Goal: Task Accomplishment & Management: Use online tool/utility

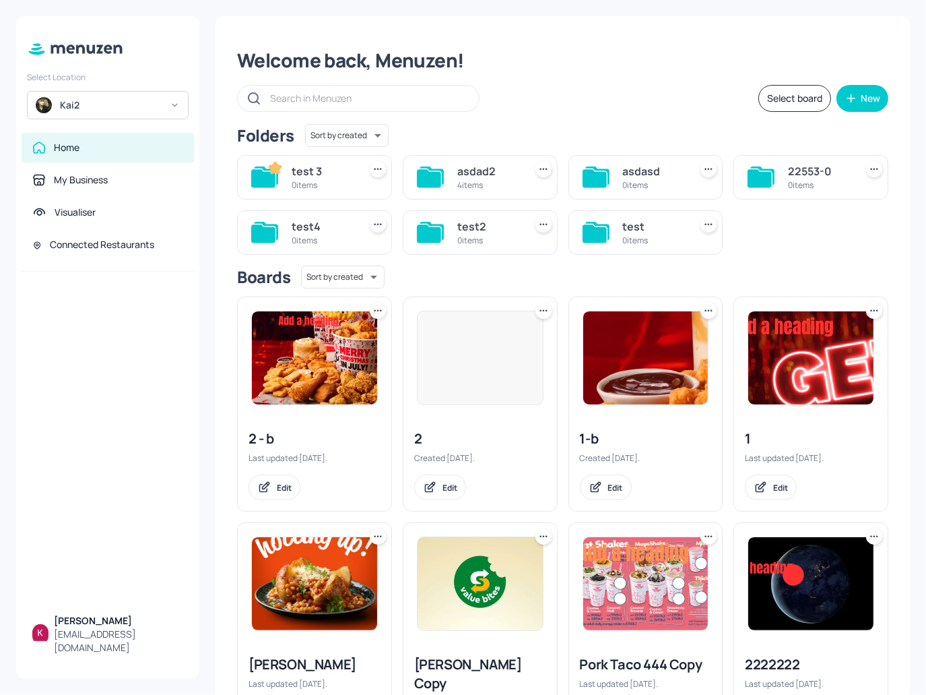
click at [125, 107] on div "Kai2" at bounding box center [111, 104] width 102 height 13
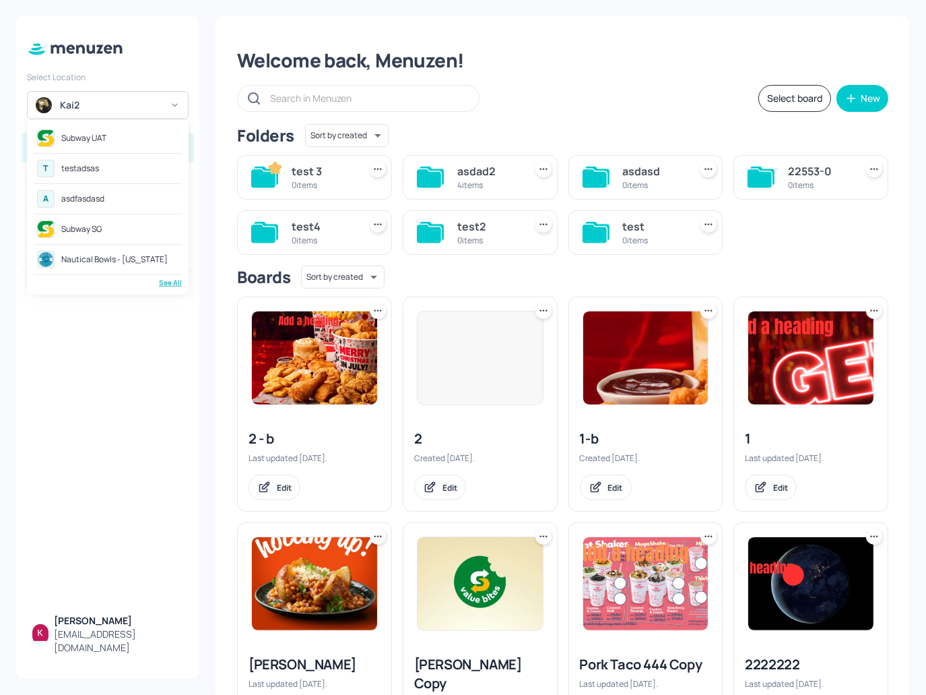
click at [172, 285] on div "See All" at bounding box center [108, 283] width 148 height 10
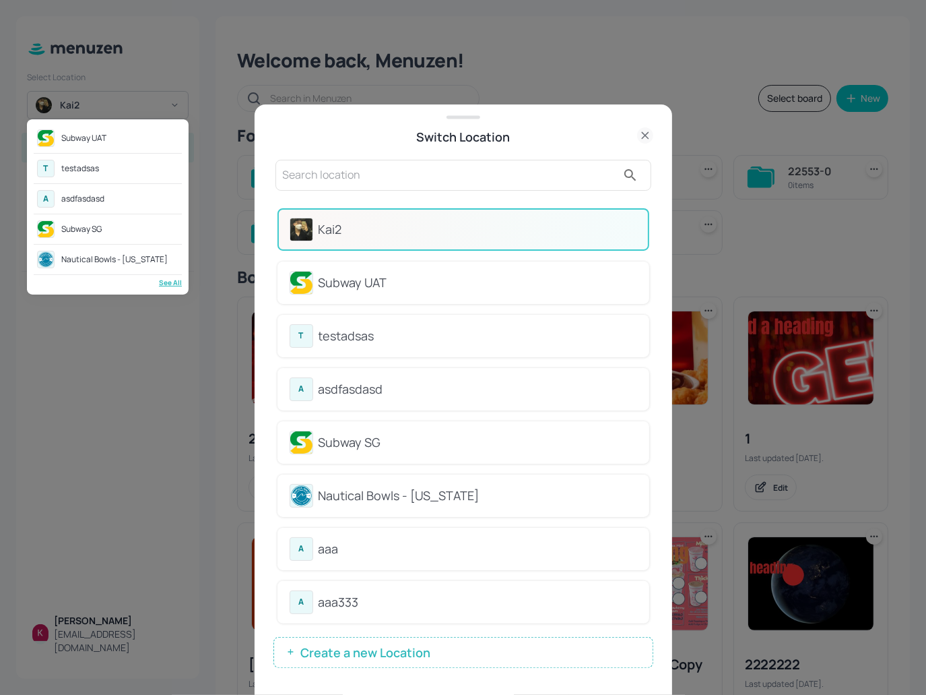
click at [422, 647] on div at bounding box center [463, 347] width 926 height 695
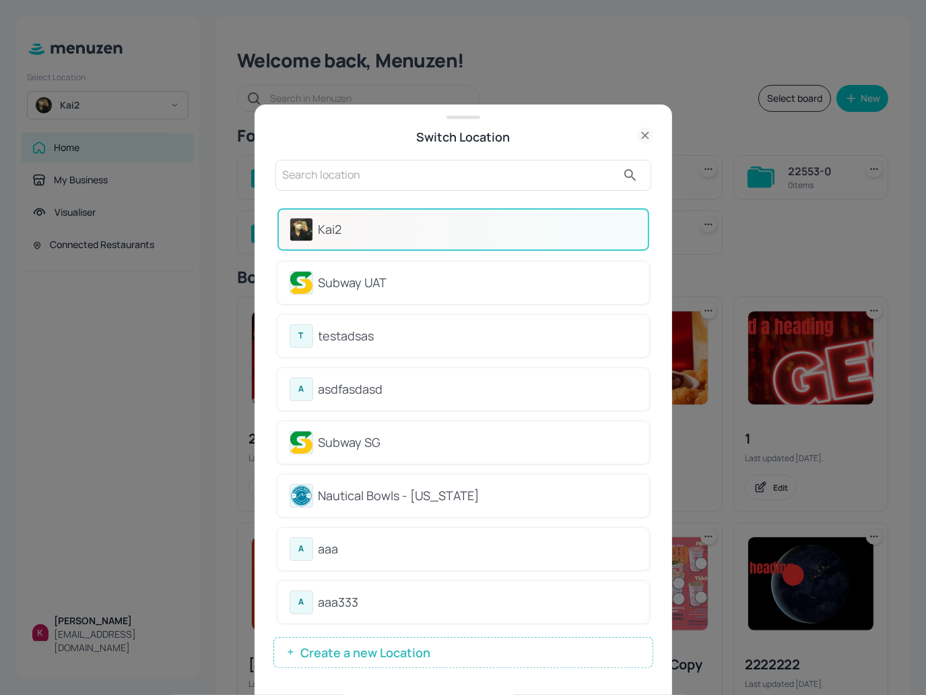
click at [375, 650] on span "Create a new Location" at bounding box center [365, 651] width 143 height 13
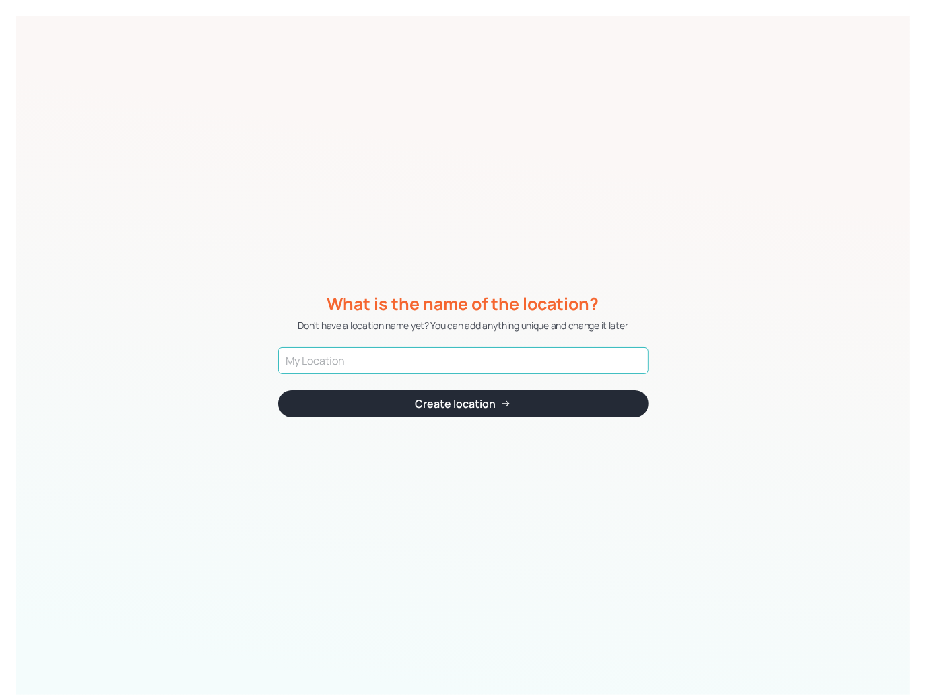
click at [485, 363] on input "text" at bounding box center [463, 360] width 371 height 27
paste input "KFC Demo Account"
type input "KFC Demo Account"
click at [590, 402] on button "Create location" at bounding box center [463, 403] width 371 height 27
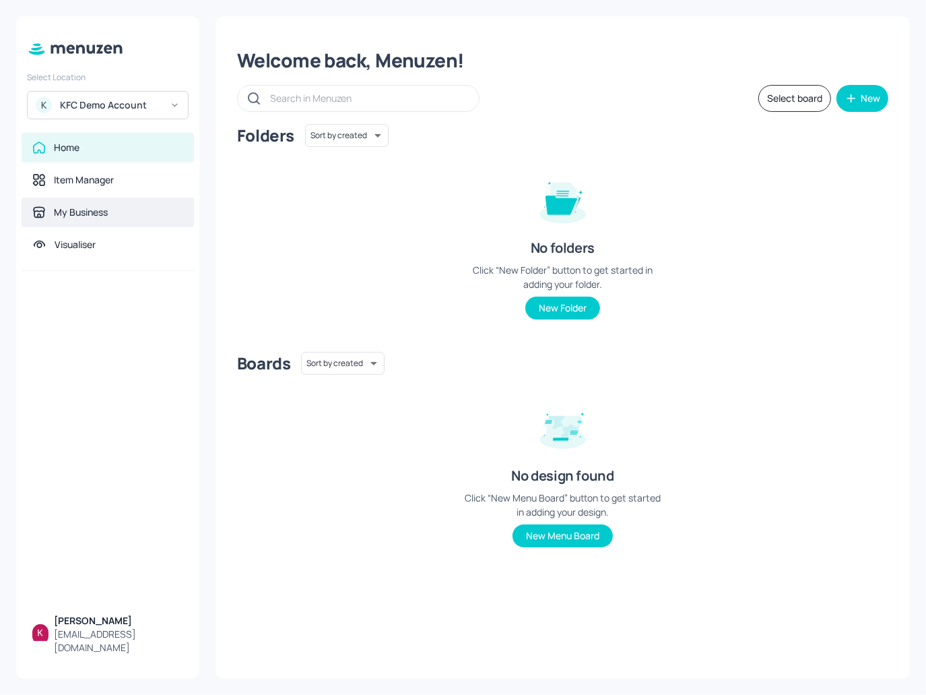
click at [89, 216] on div "My Business" at bounding box center [81, 211] width 54 height 13
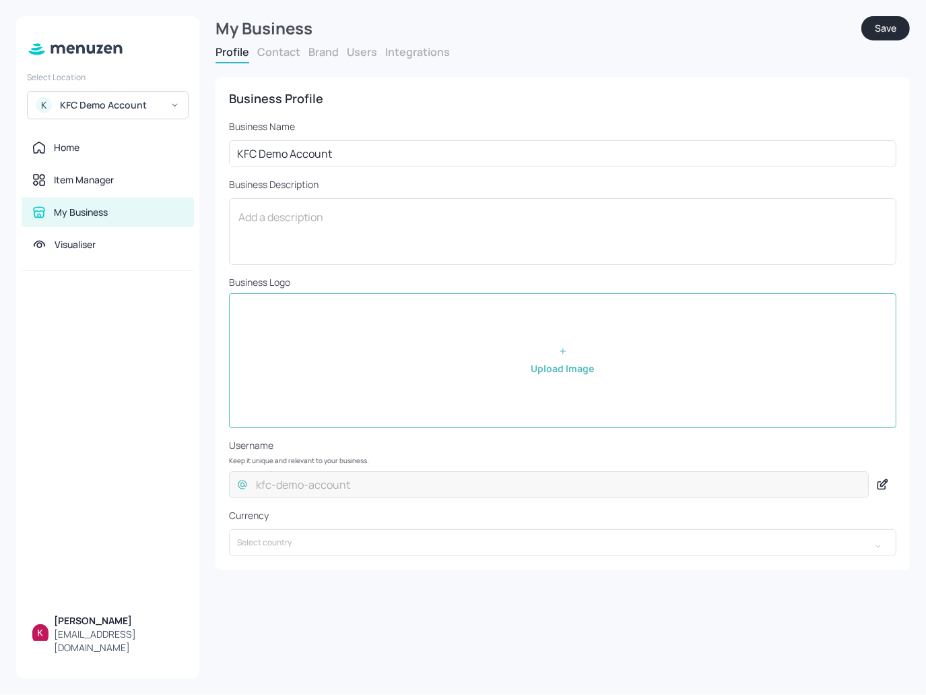
click at [321, 53] on button "Brand" at bounding box center [324, 51] width 30 height 15
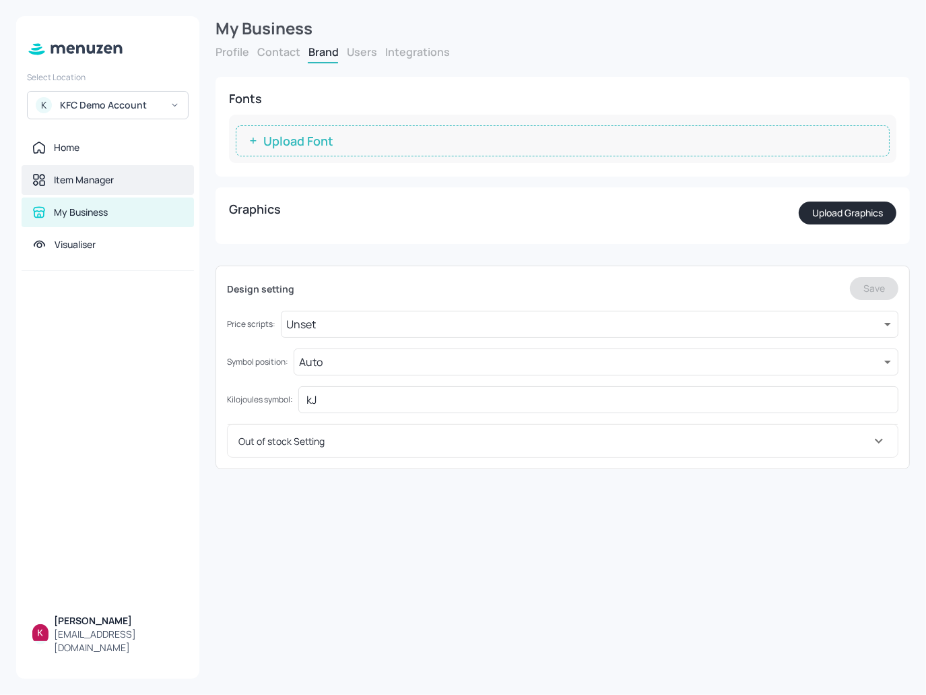
click at [103, 170] on div "Item Manager" at bounding box center [108, 180] width 172 height 30
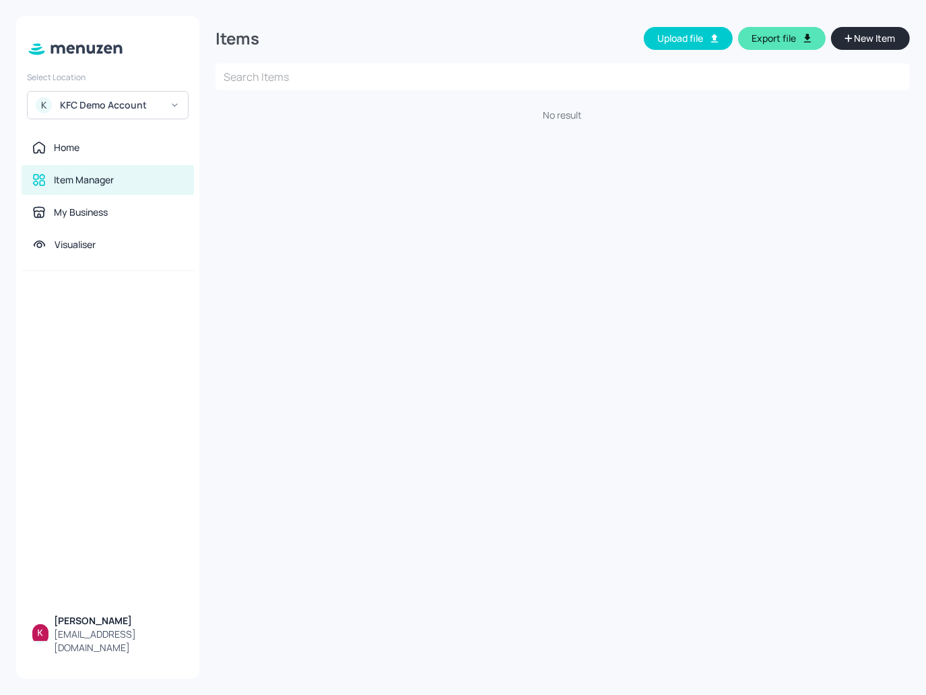
click at [633, 218] on div "Items Upload file Export file New Item ​ No result" at bounding box center [563, 347] width 695 height 662
click at [697, 42] on button "Upload file" at bounding box center [688, 38] width 89 height 23
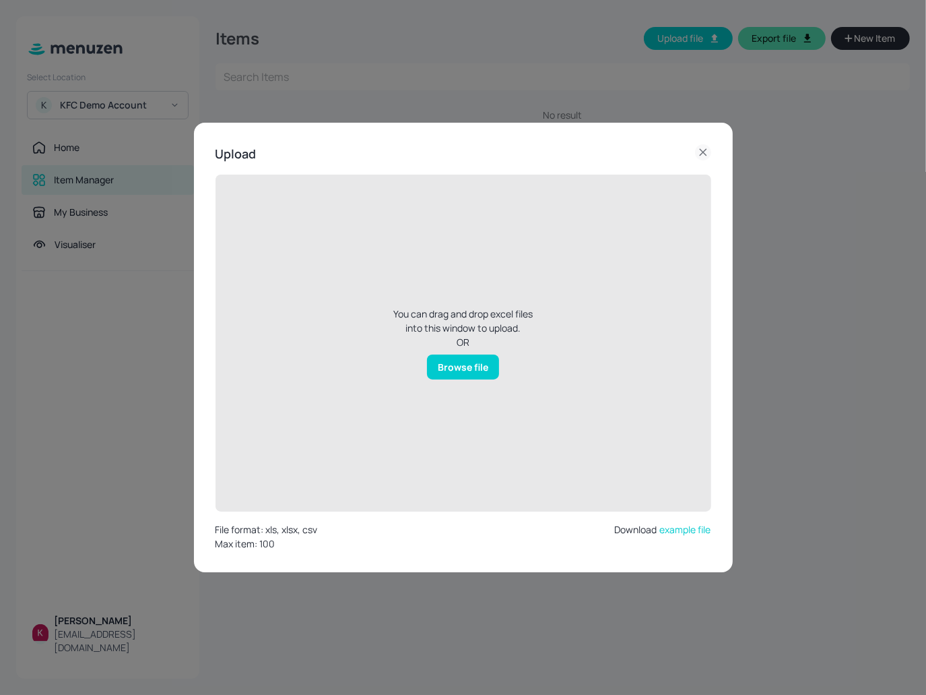
click at [476, 373] on div "Browse file" at bounding box center [463, 366] width 72 height 25
click at [0, 0] on input "Browse file" at bounding box center [0, 0] width 0 height 0
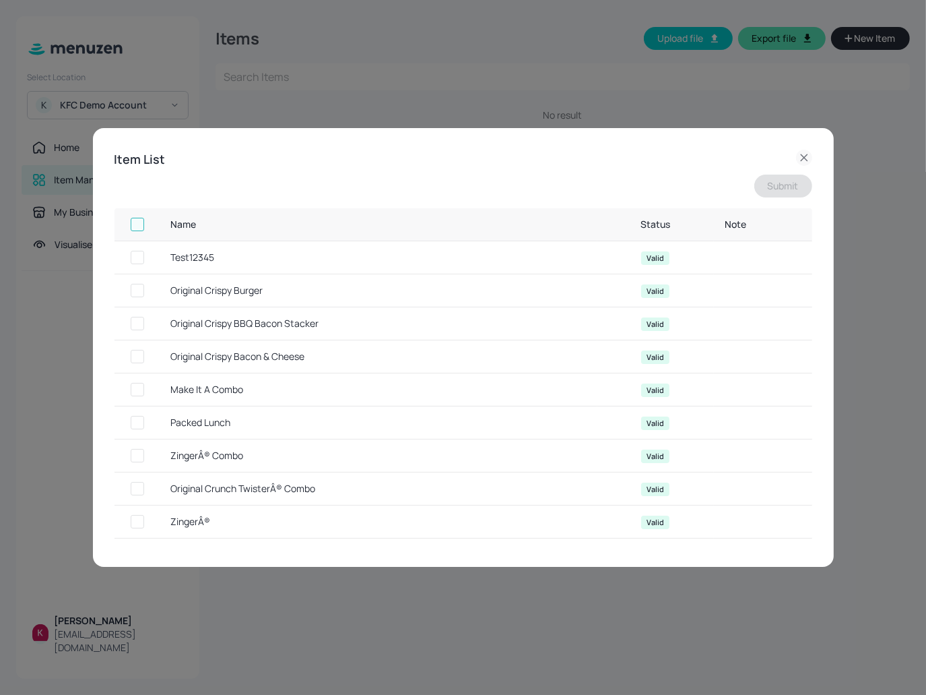
click at [140, 224] on input "checkbox" at bounding box center [137, 224] width 24 height 24
checkbox input "true"
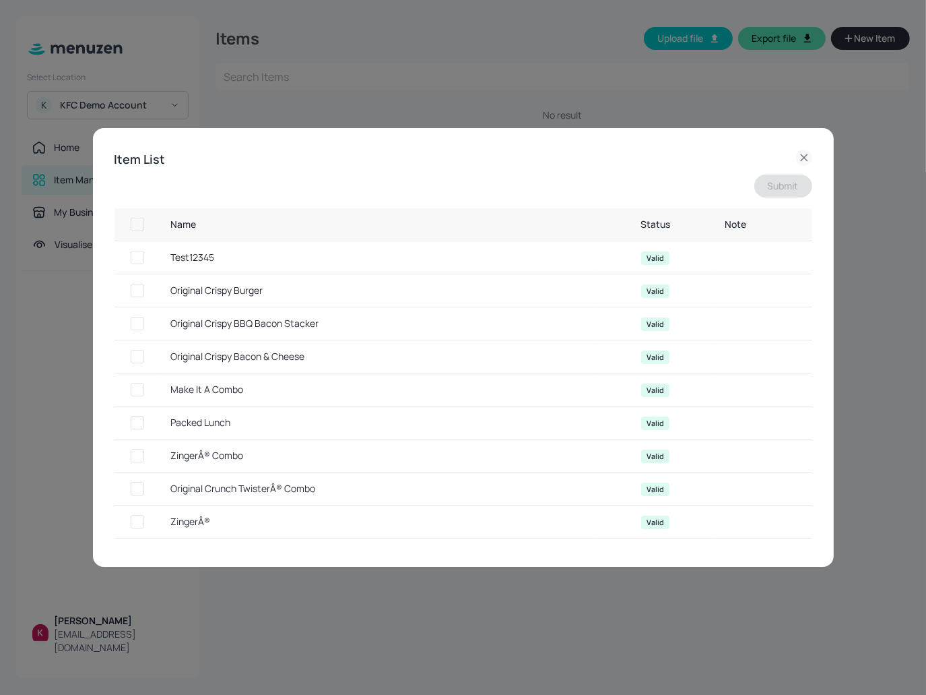
checkbox input "true"
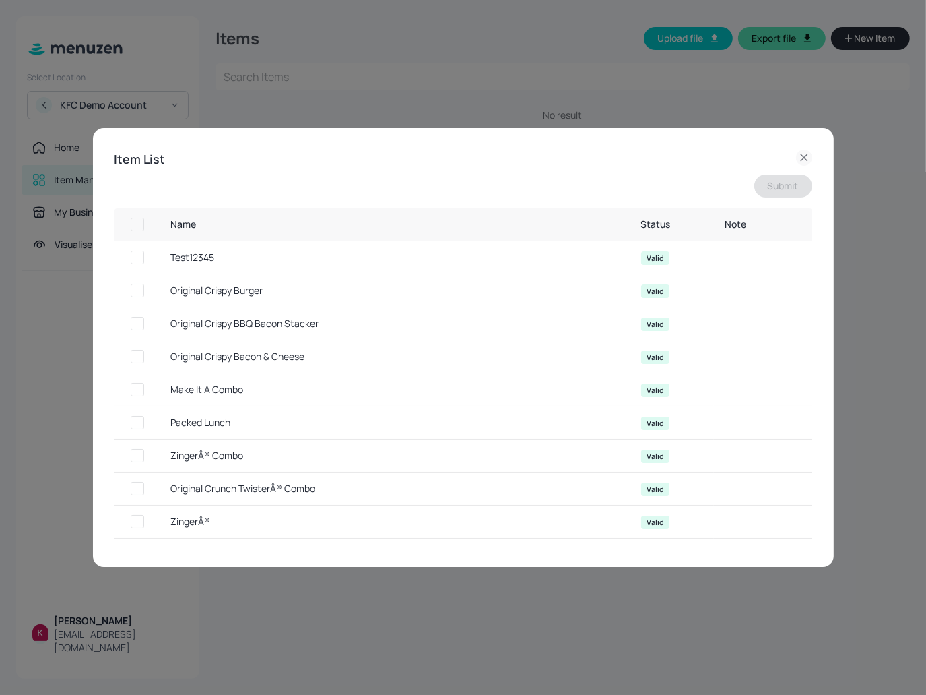
checkbox input "true"
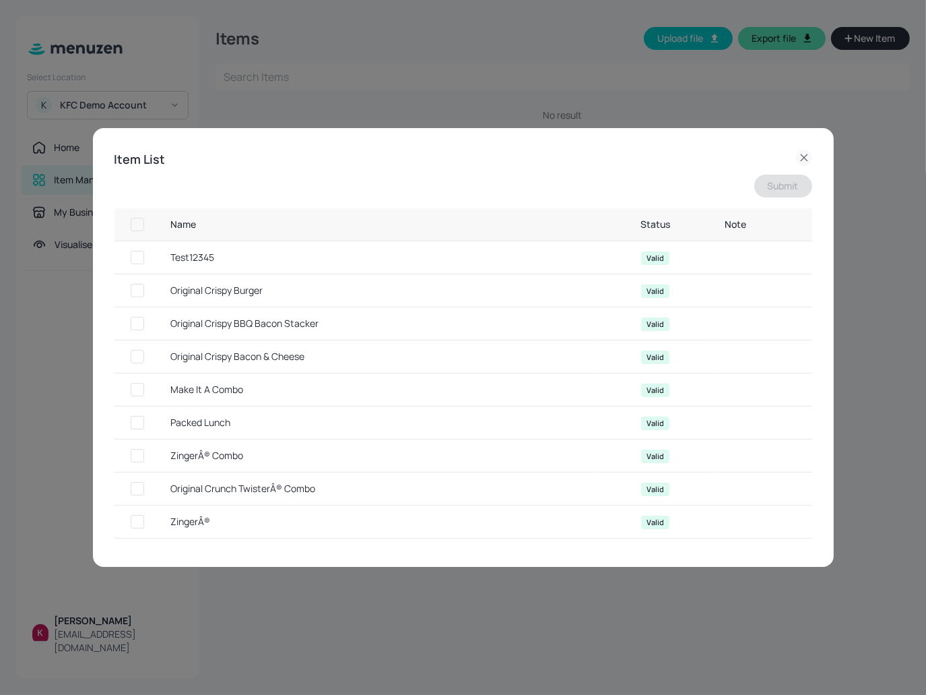
checkbox input "true"
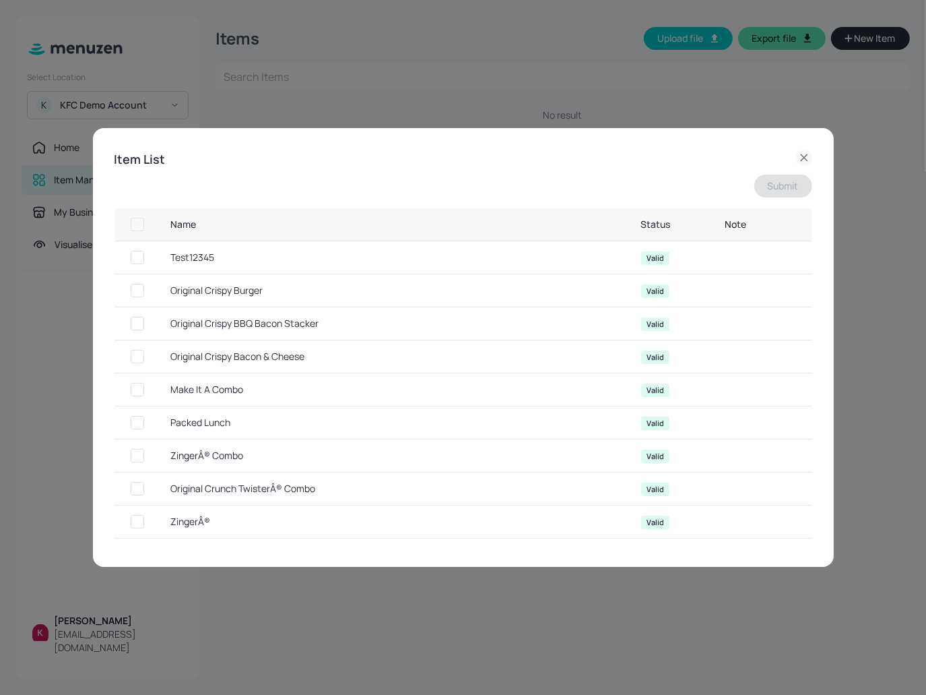
checkbox input "true"
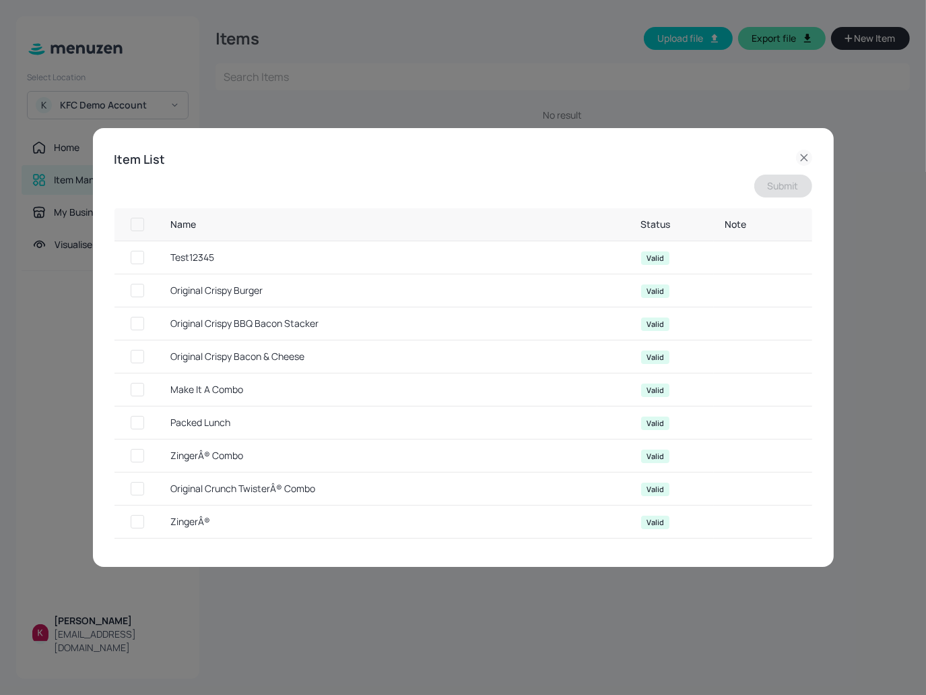
checkbox input "true"
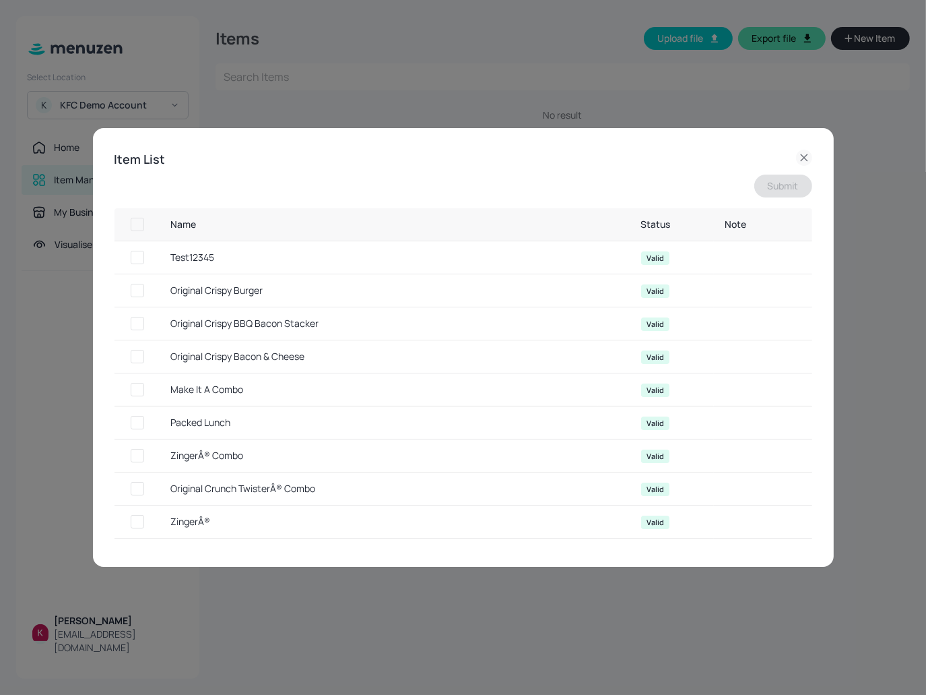
checkbox input "true"
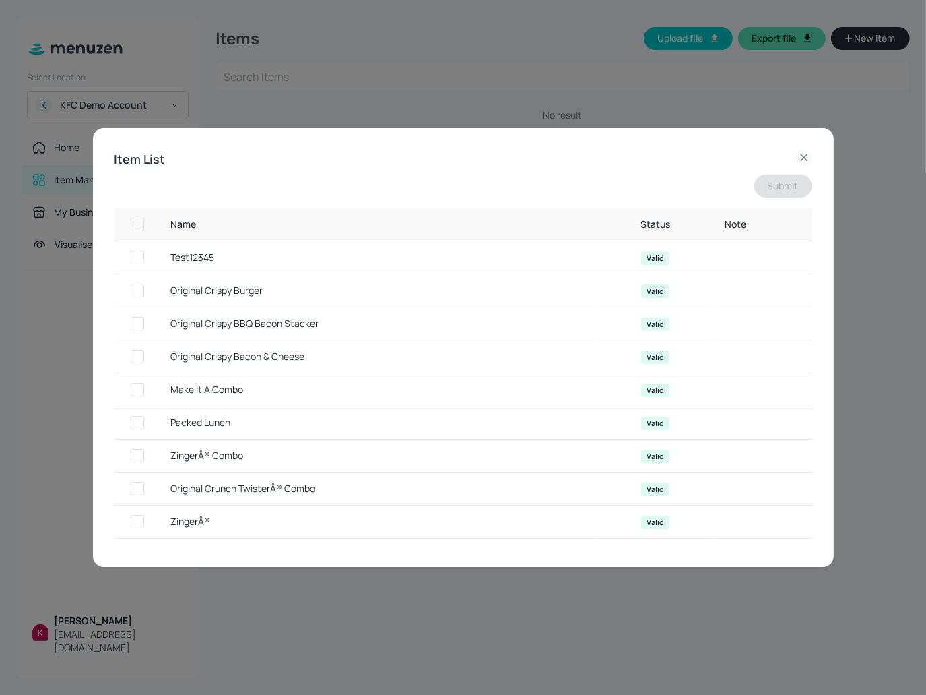
checkbox input "true"
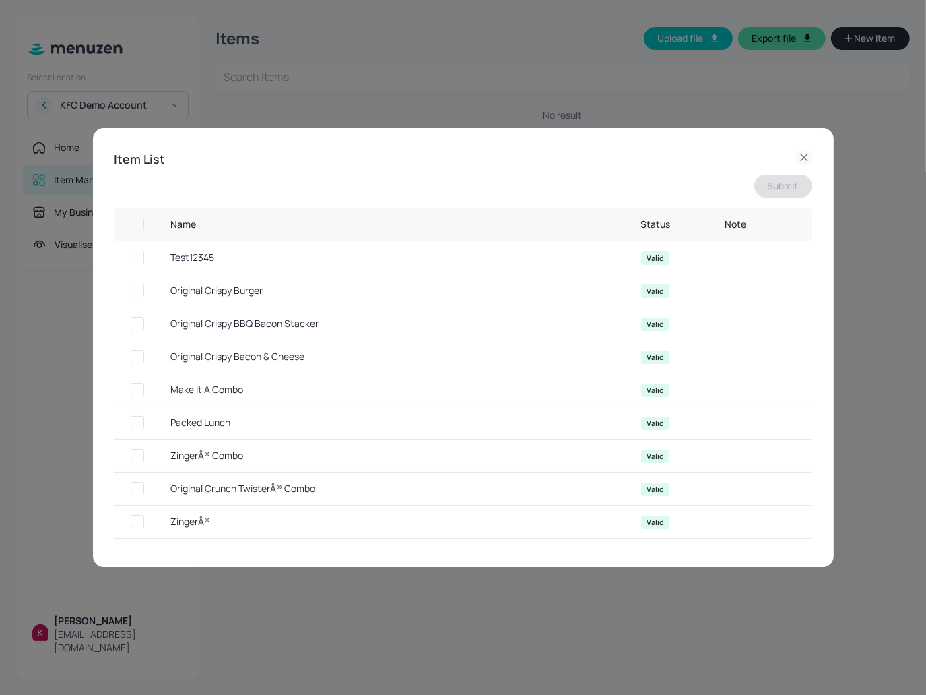
checkbox input "true"
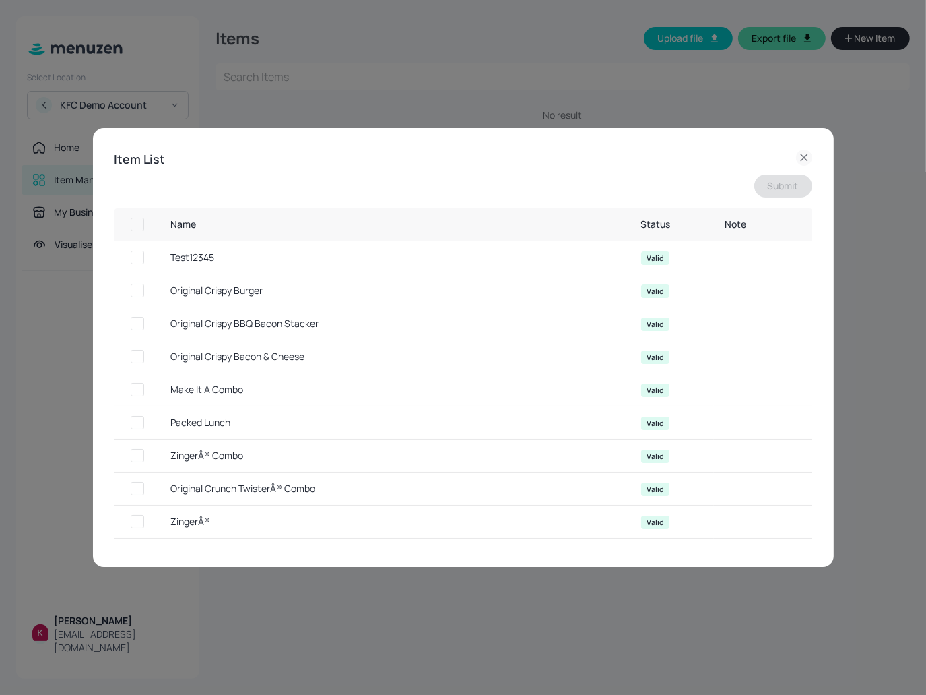
checkbox input "true"
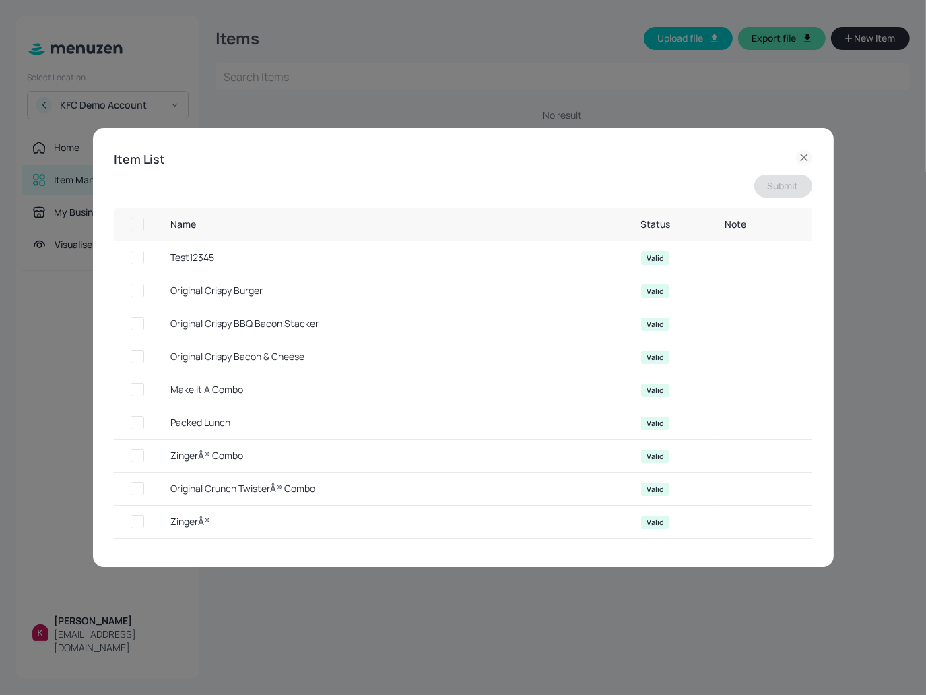
checkbox input "true"
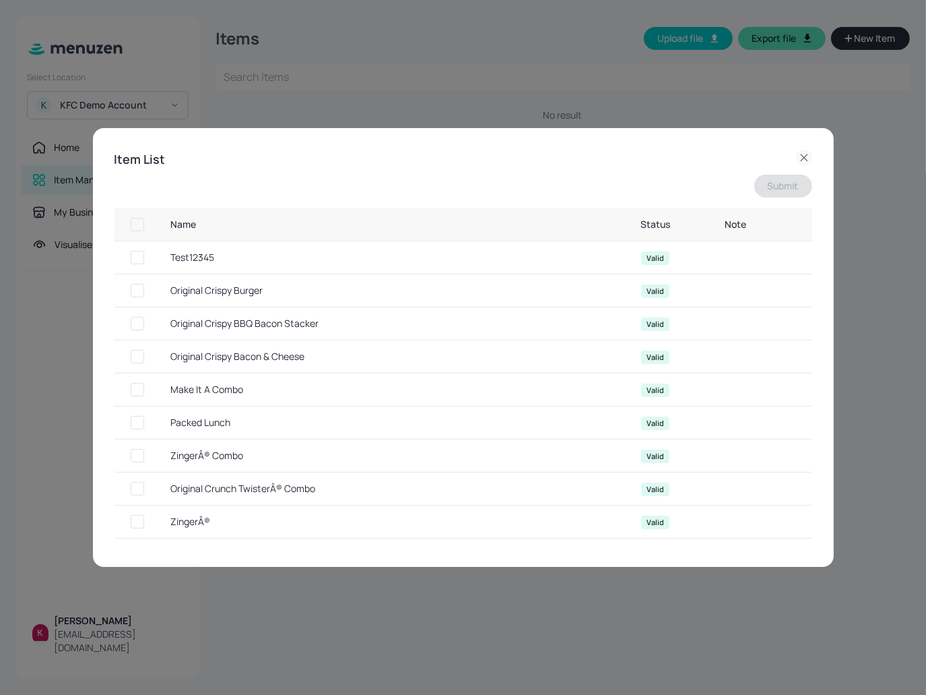
checkbox input "true"
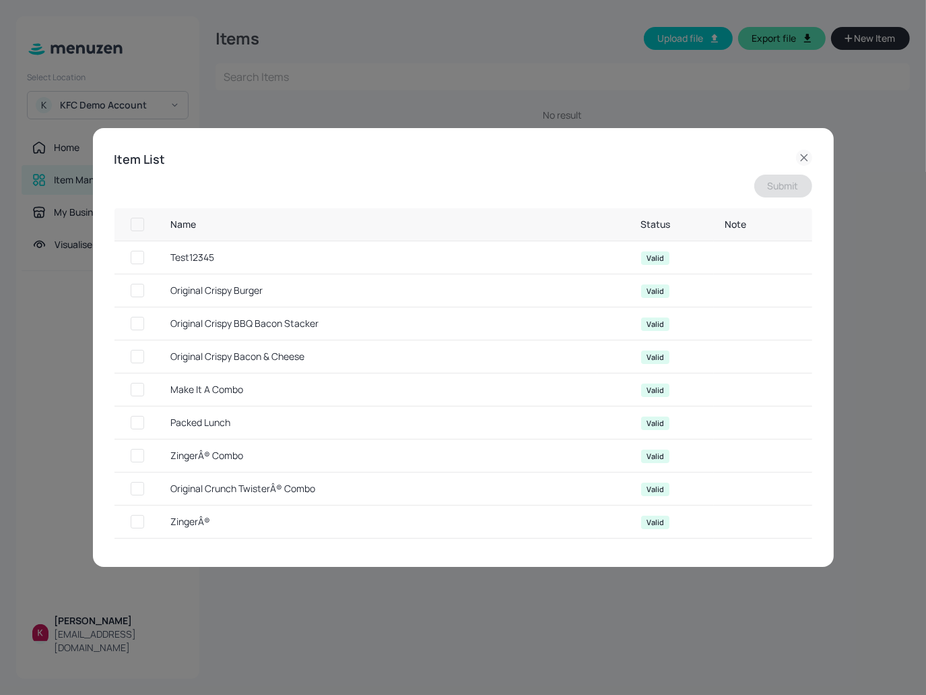
checkbox input "true"
click at [793, 178] on button "Submit" at bounding box center [784, 185] width 58 height 23
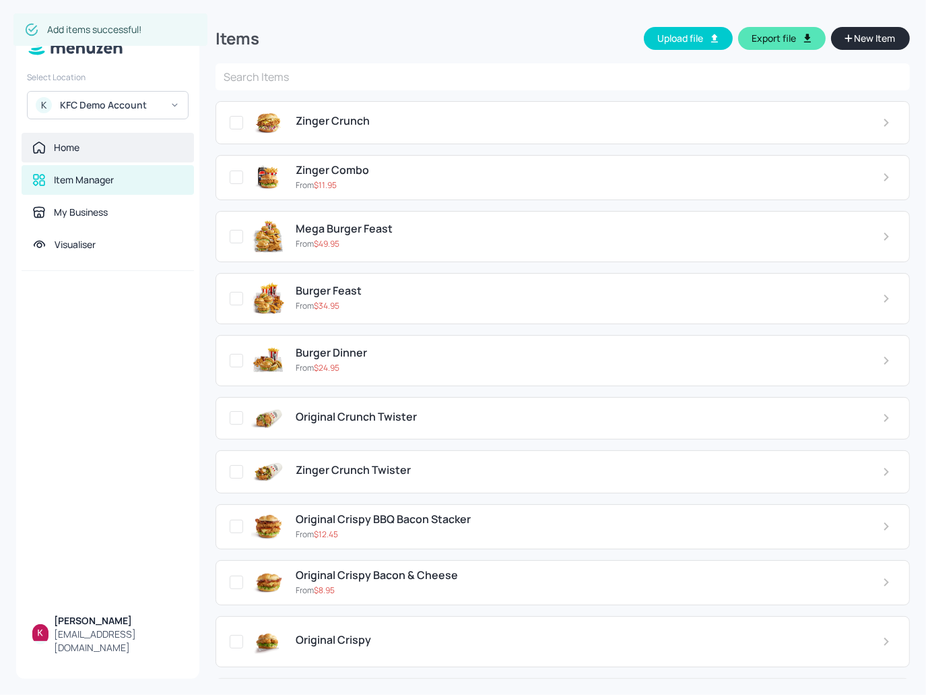
click at [92, 139] on div "Home" at bounding box center [108, 148] width 172 height 30
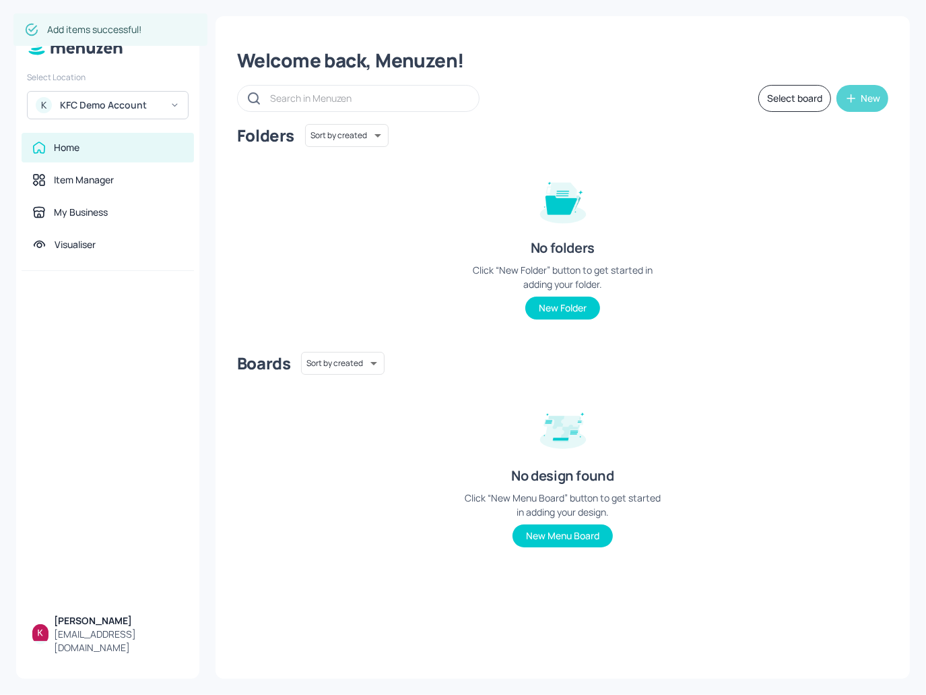
click at [868, 94] on div "New" at bounding box center [871, 98] width 20 height 9
click at [837, 135] on div "Add new folder" at bounding box center [821, 132] width 135 height 30
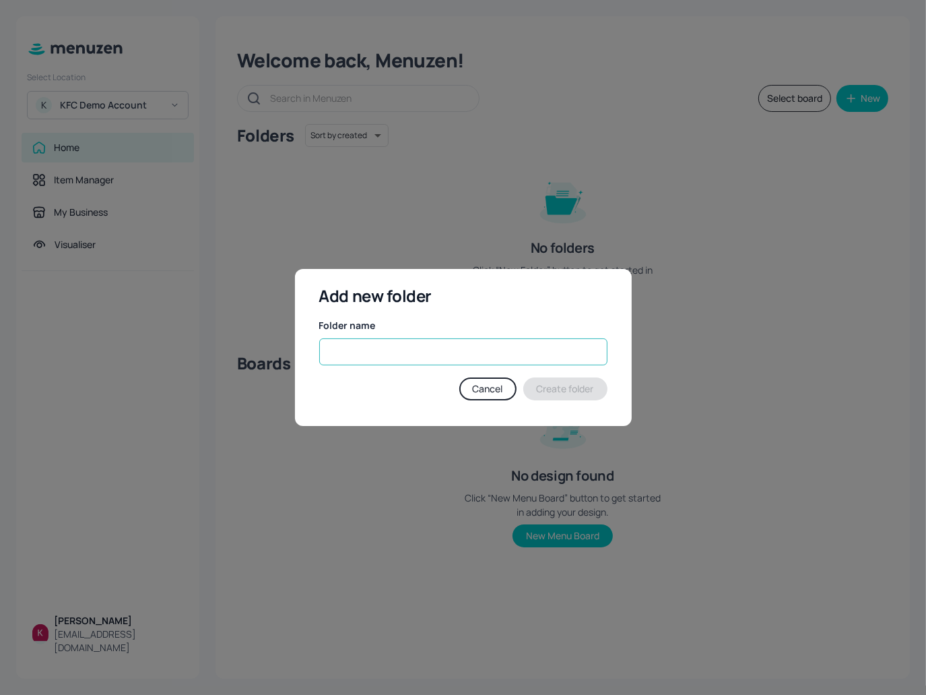
click at [516, 353] on input "text" at bounding box center [463, 351] width 288 height 27
paste input "KFC Christmas in July"
type input "KFC Christmas in July"
click at [579, 385] on button "Create folder" at bounding box center [565, 388] width 84 height 23
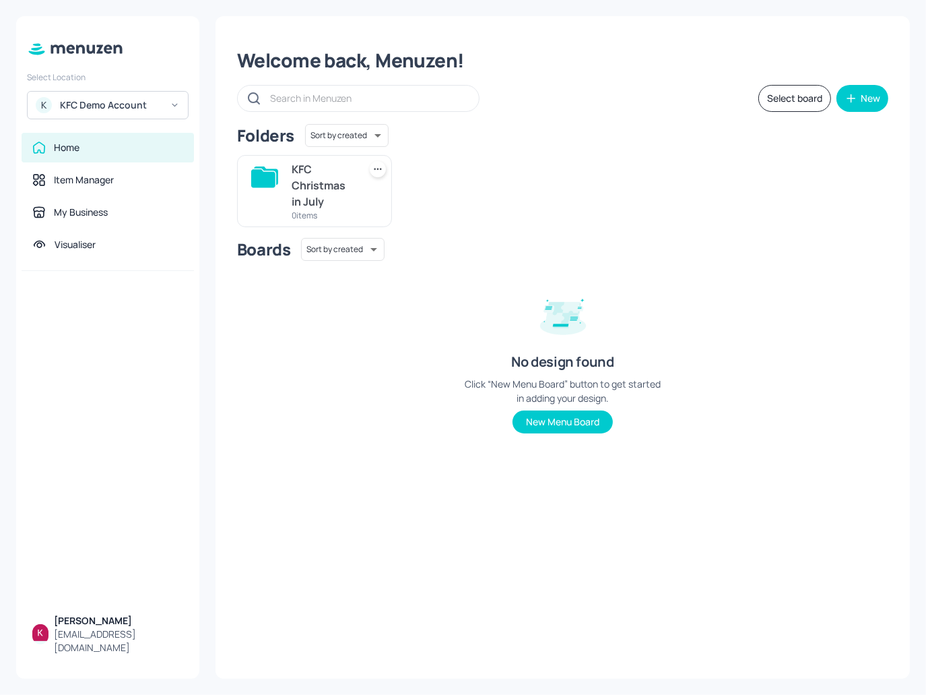
click at [310, 189] on div "KFC Christmas in July" at bounding box center [323, 185] width 62 height 49
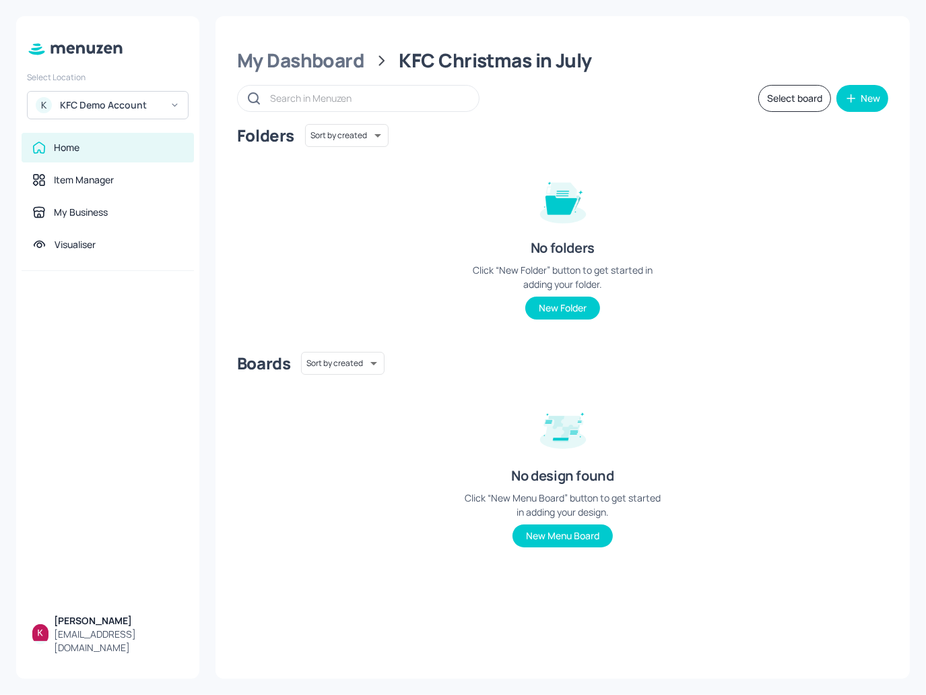
click at [793, 94] on button "Select board" at bounding box center [795, 98] width 73 height 27
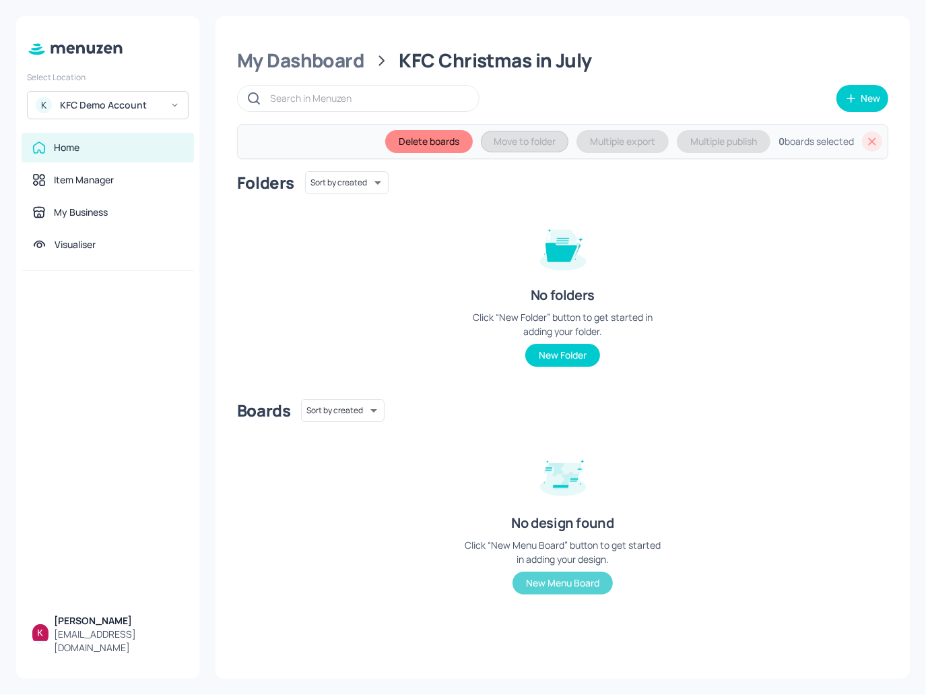
click at [561, 576] on button "New Menu Board" at bounding box center [563, 582] width 100 height 23
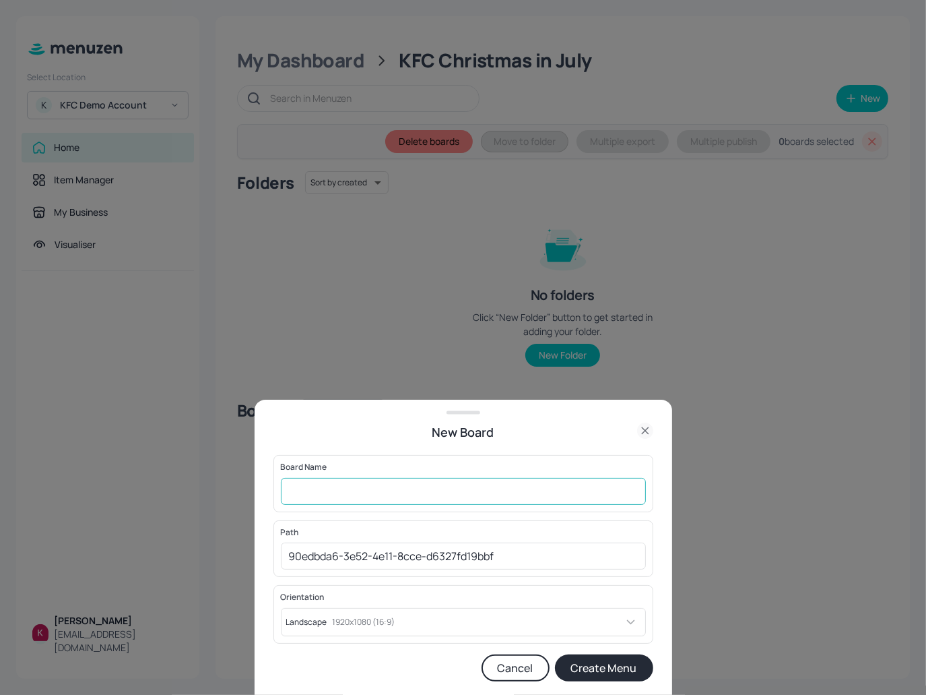
click at [458, 492] on input "text" at bounding box center [463, 491] width 365 height 27
paste input "ỏa"
paste input "oar"
type input "Board 1"
click at [585, 665] on button "Create Menu" at bounding box center [604, 667] width 98 height 27
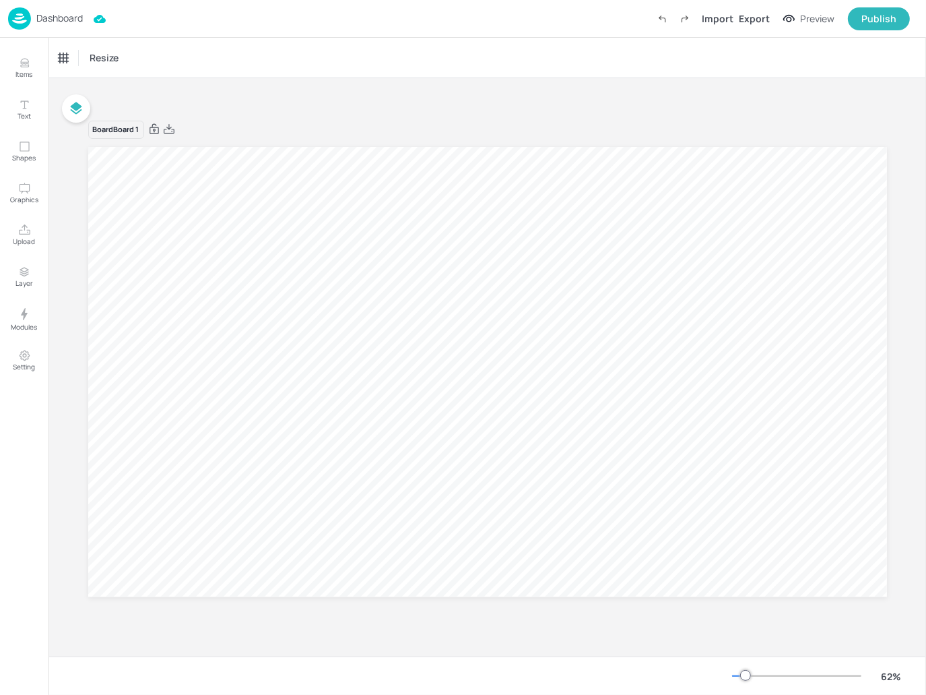
click at [825, 59] on div "Resize" at bounding box center [488, 58] width 878 height 40
click at [614, 126] on div "Board Board 1" at bounding box center [487, 129] width 799 height 19
click at [719, 15] on div "Import" at bounding box center [718, 18] width 32 height 14
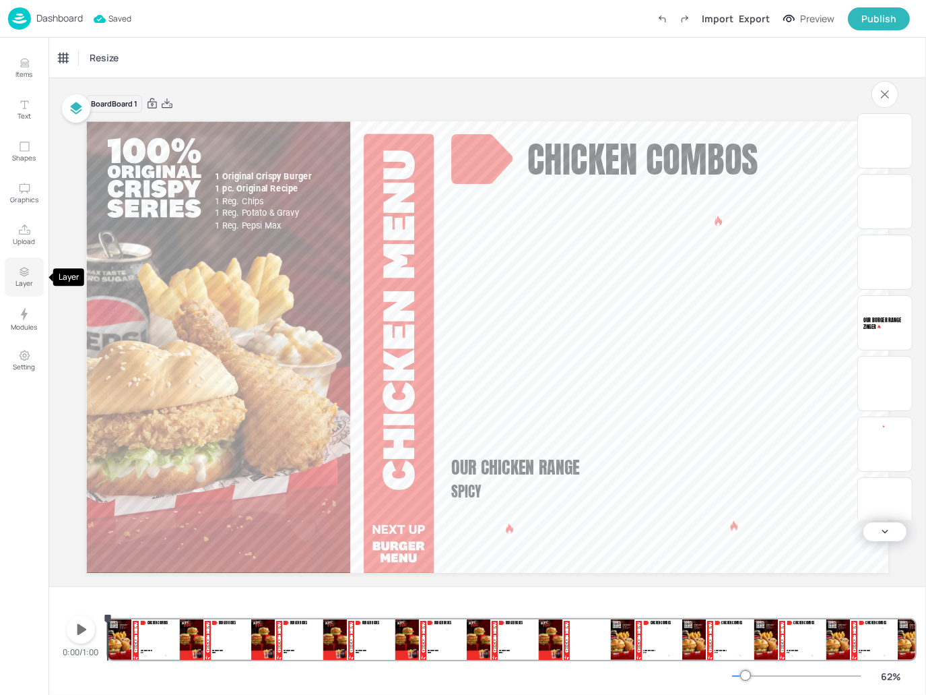
click at [17, 270] on button "Layer" at bounding box center [24, 276] width 39 height 39
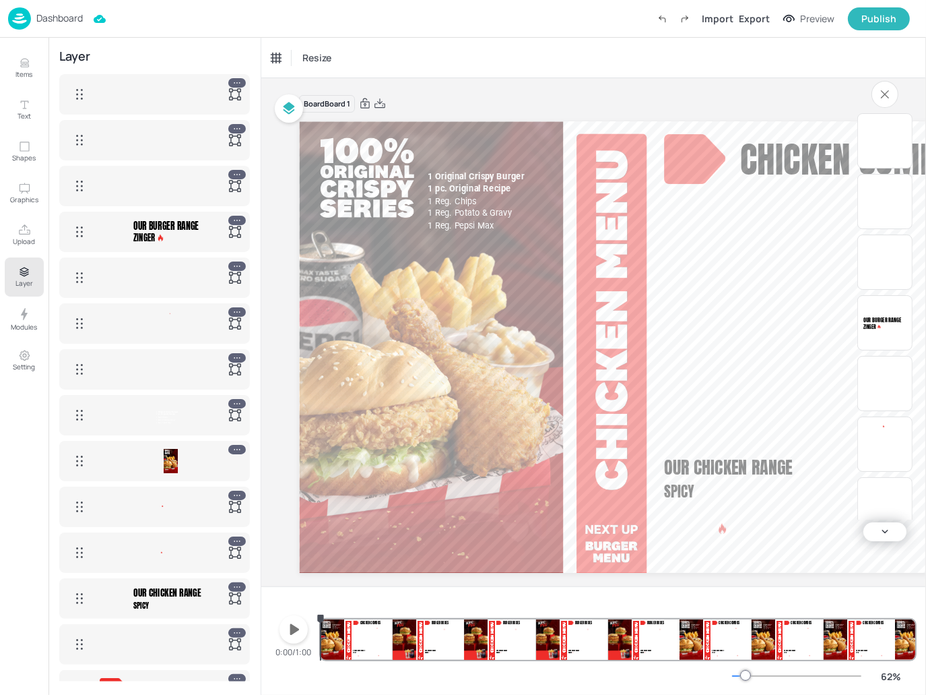
click at [156, 88] on div at bounding box center [171, 94] width 156 height 24
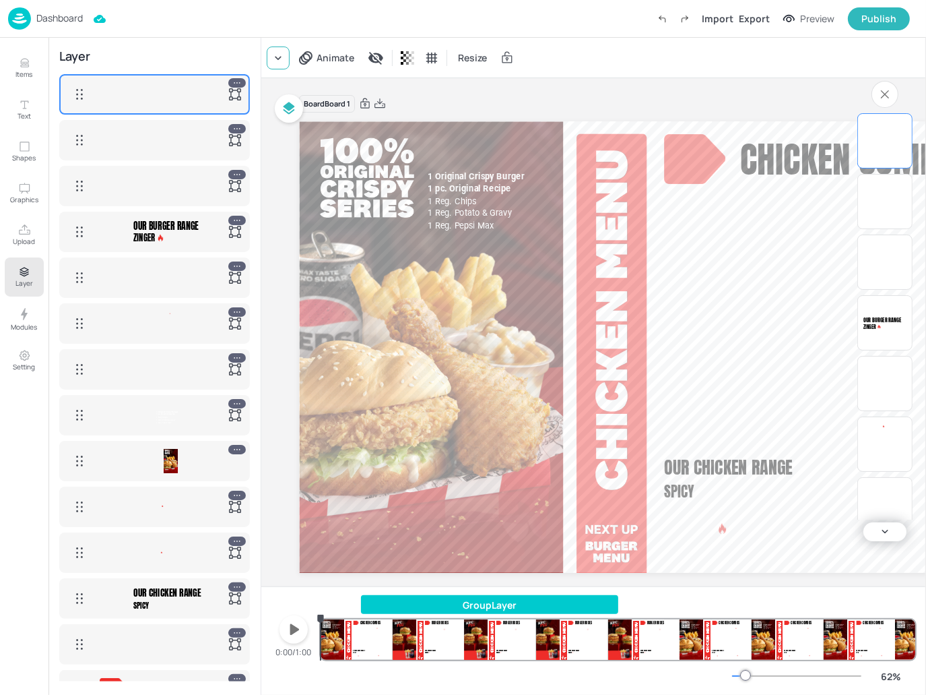
click at [280, 65] on div at bounding box center [278, 57] width 23 height 23
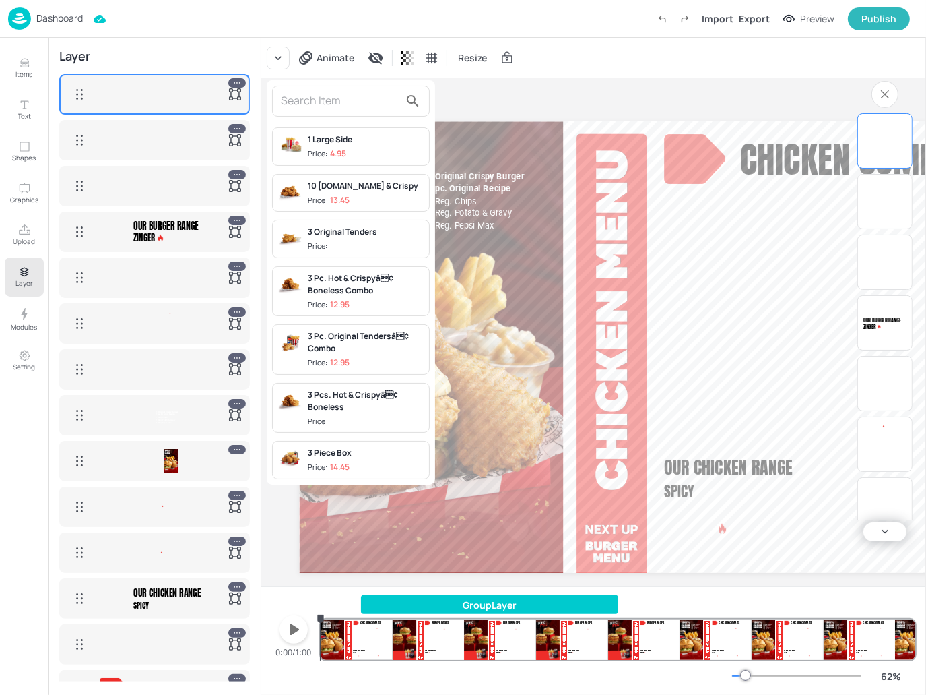
click at [345, 95] on input "text" at bounding box center [340, 101] width 119 height 22
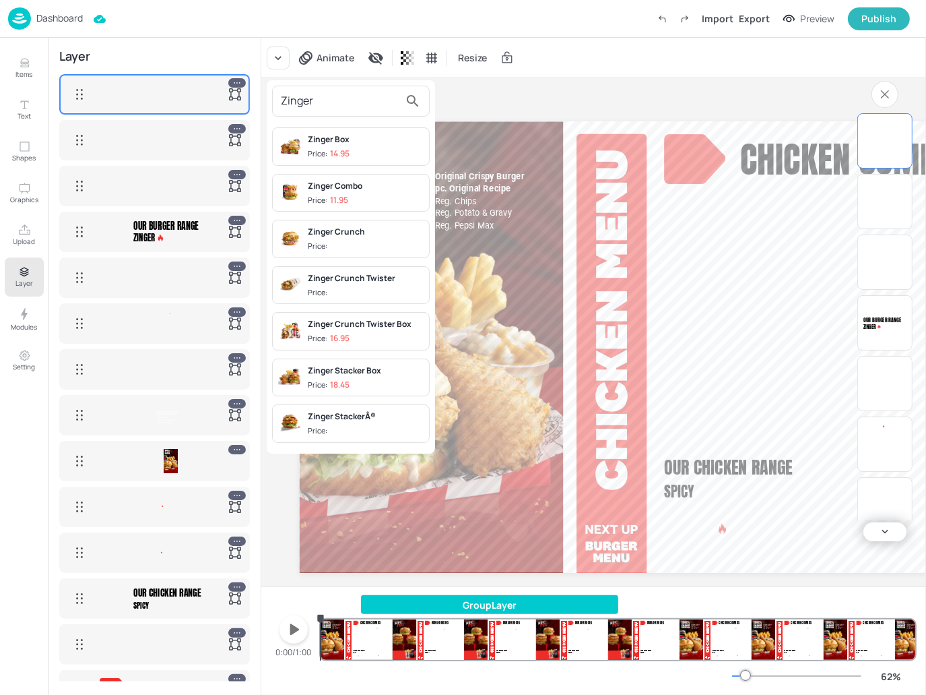
type input "Zinger"
click at [358, 417] on div "Zinger StackerÂ®" at bounding box center [366, 416] width 116 height 12
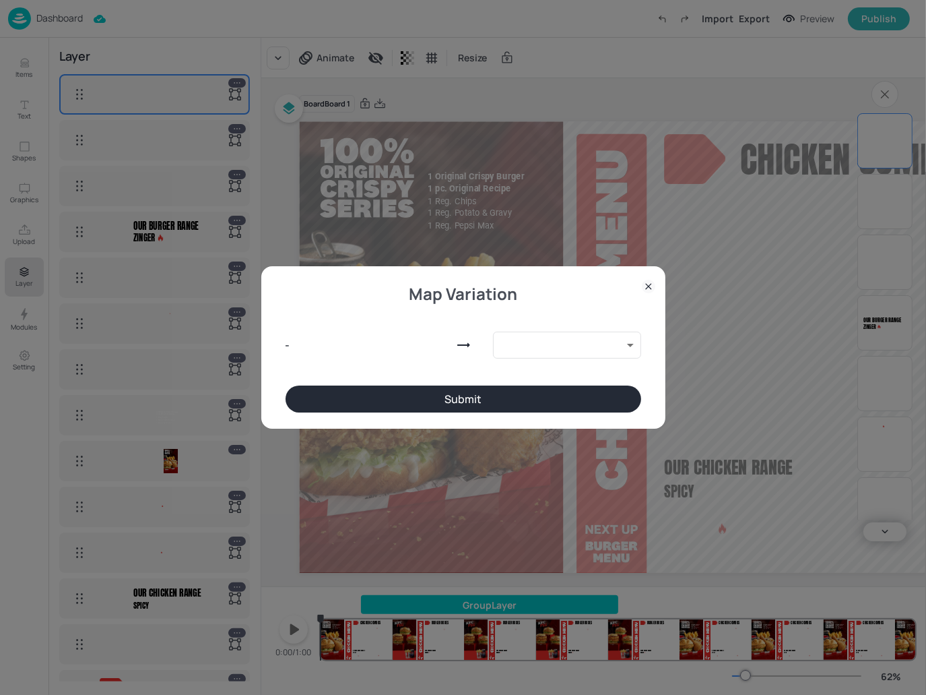
type input "149489"
click at [442, 394] on button "Submit" at bounding box center [464, 398] width 356 height 27
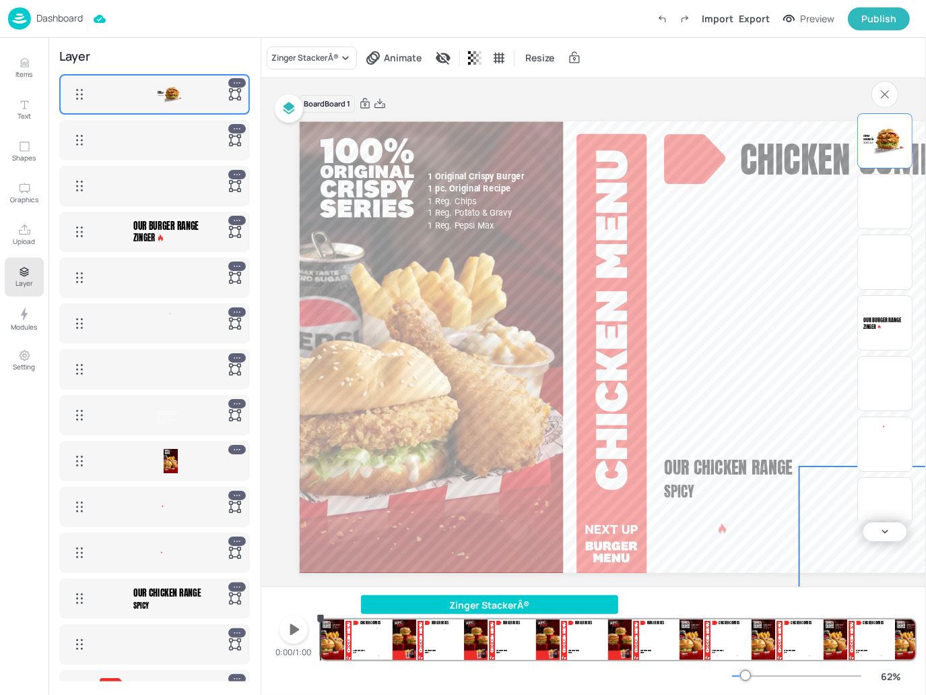
click at [162, 137] on div at bounding box center [172, 140] width 23 height 24
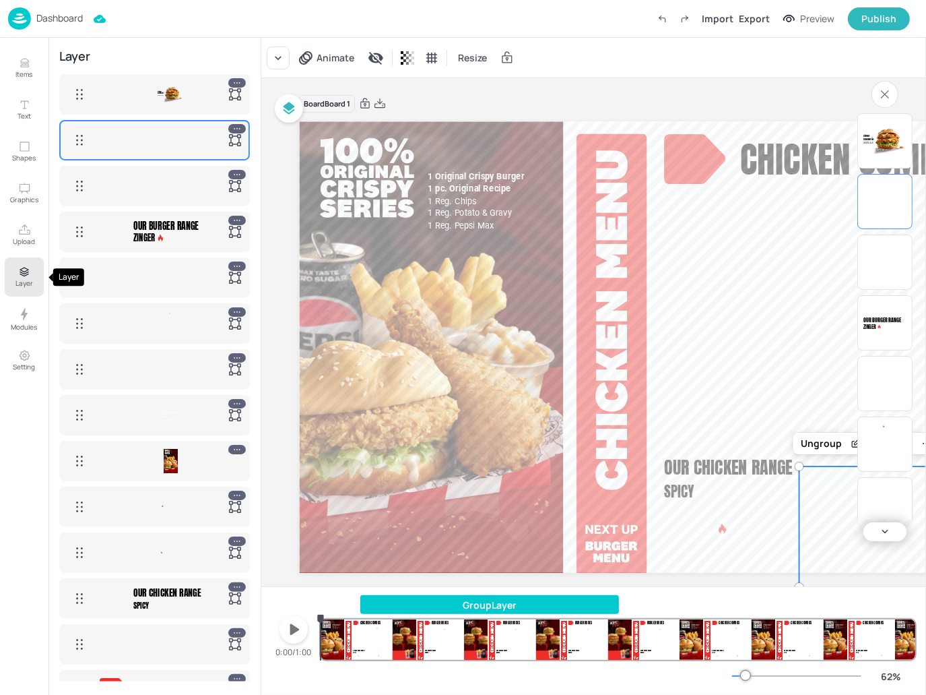
click at [30, 267] on button "Layer" at bounding box center [24, 276] width 39 height 39
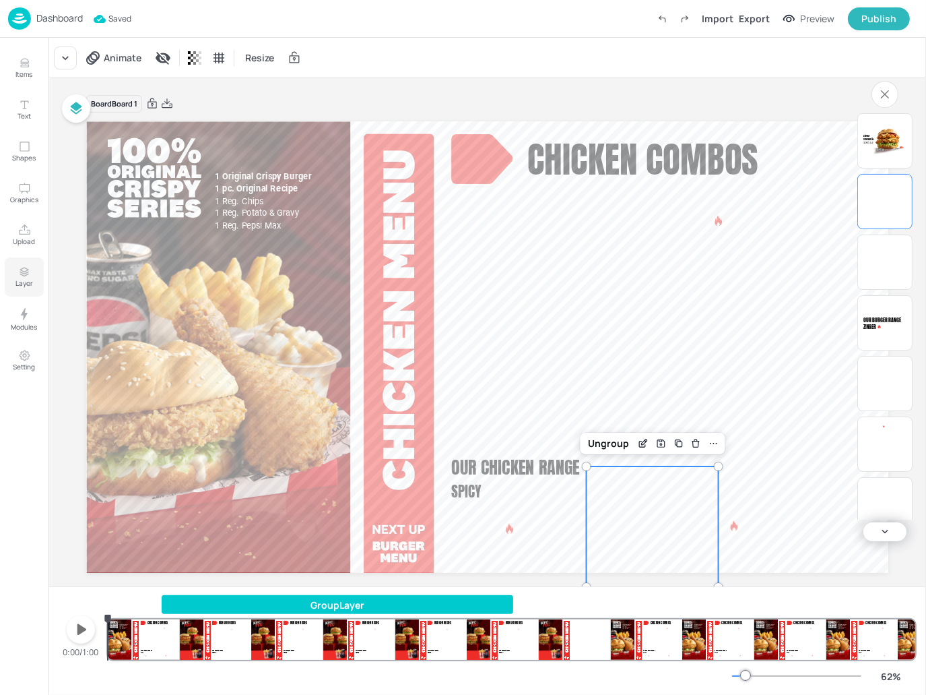
click at [28, 257] on button "Layer" at bounding box center [24, 276] width 39 height 39
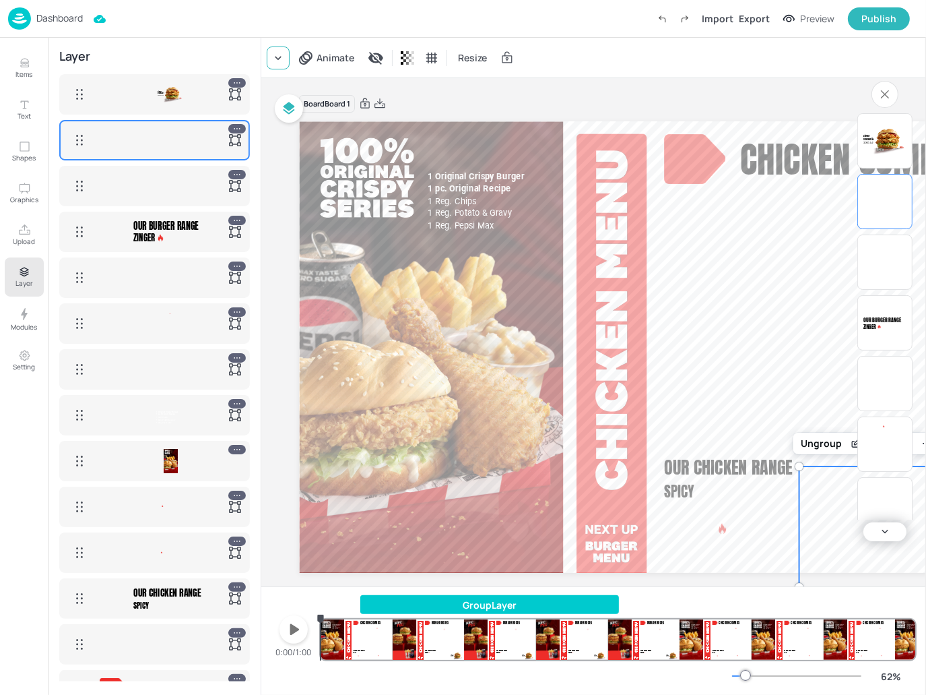
click at [280, 59] on icon at bounding box center [277, 57] width 13 height 13
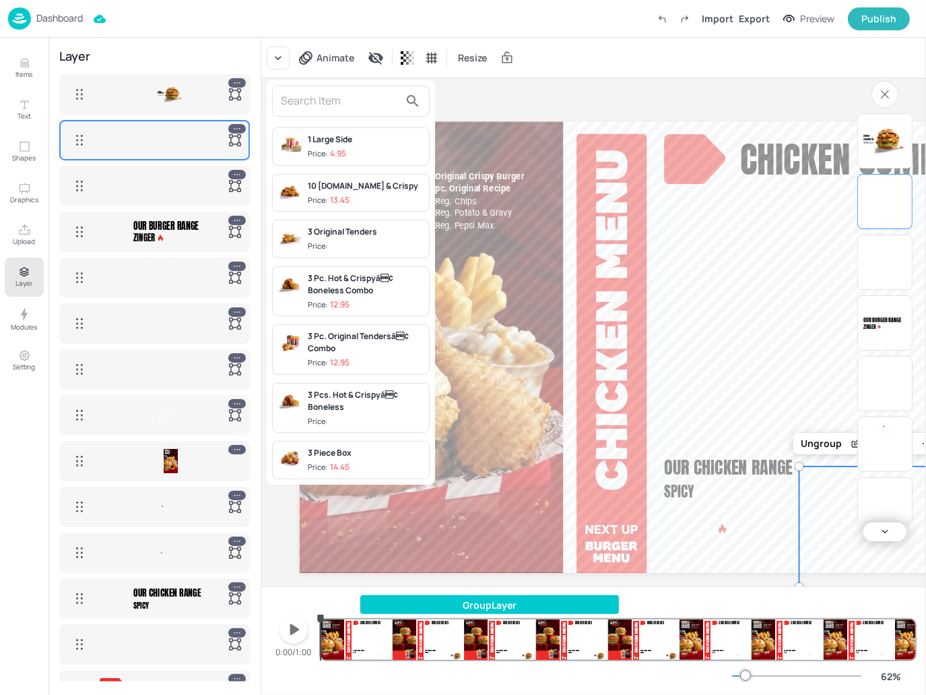
click at [329, 99] on input "text" at bounding box center [340, 101] width 119 height 22
click at [546, 92] on div at bounding box center [463, 347] width 926 height 695
click at [45, 20] on div at bounding box center [463, 347] width 926 height 695
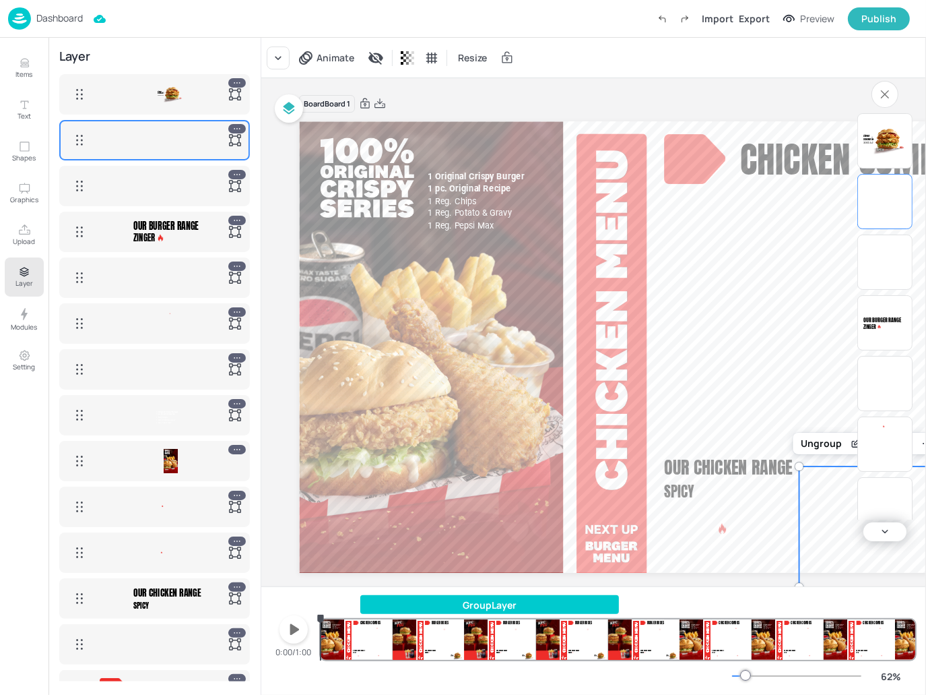
click at [67, 13] on p "Dashboard" at bounding box center [59, 17] width 46 height 9
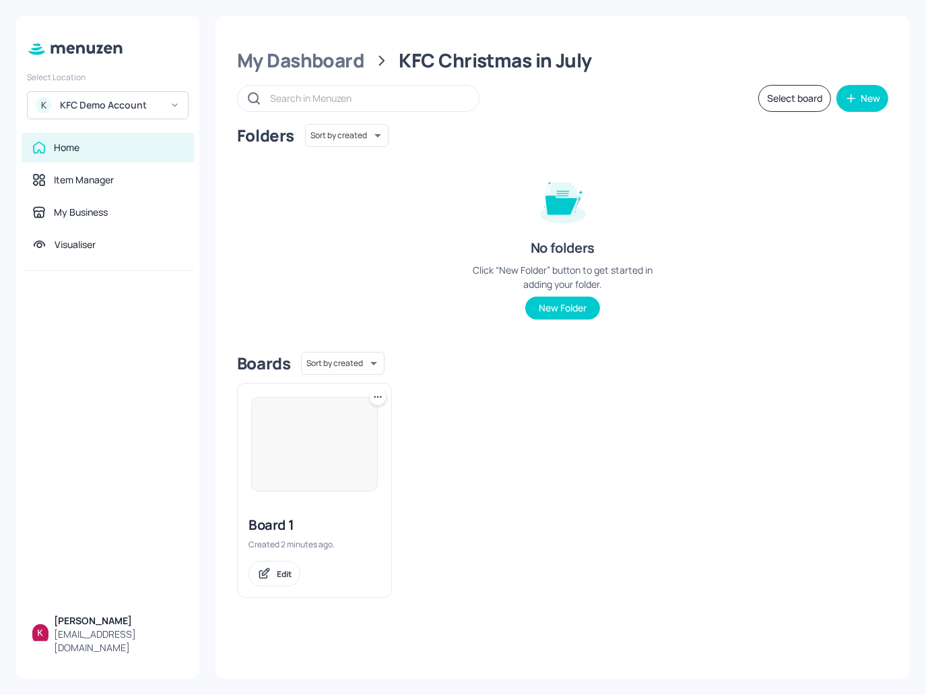
click at [376, 397] on icon at bounding box center [377, 396] width 13 height 13
click at [319, 498] on div "Delete" at bounding box center [327, 493] width 108 height 23
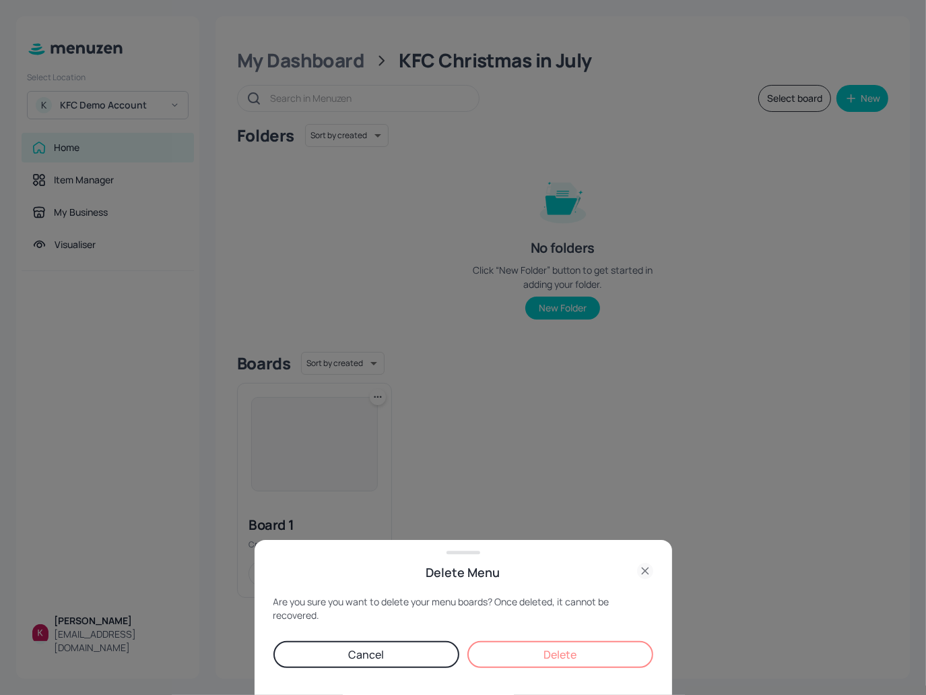
click at [577, 657] on button "Delete" at bounding box center [561, 654] width 186 height 27
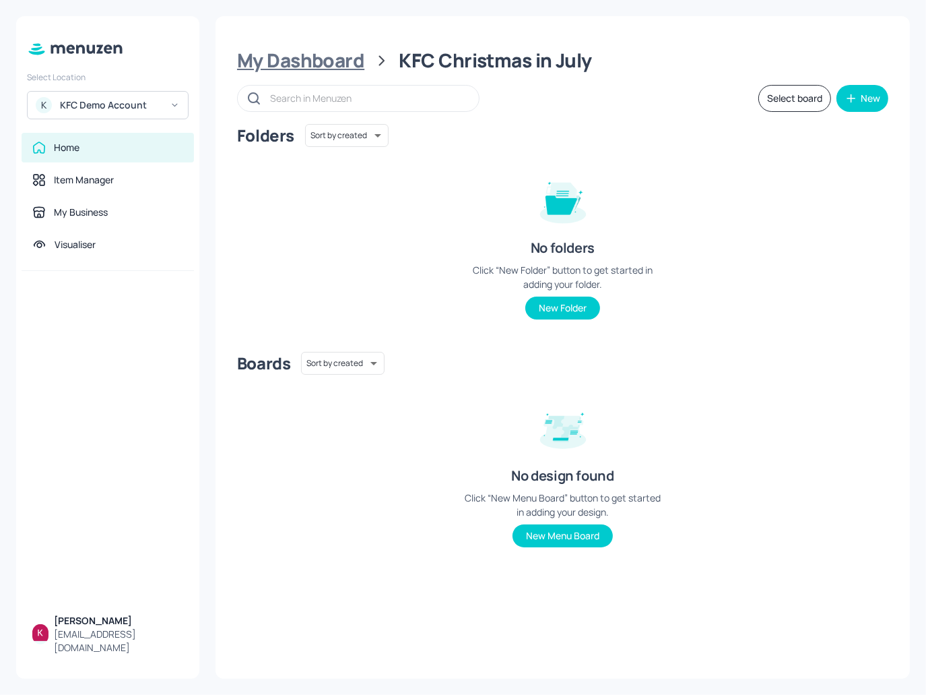
click at [326, 59] on div "My Dashboard" at bounding box center [300, 61] width 127 height 24
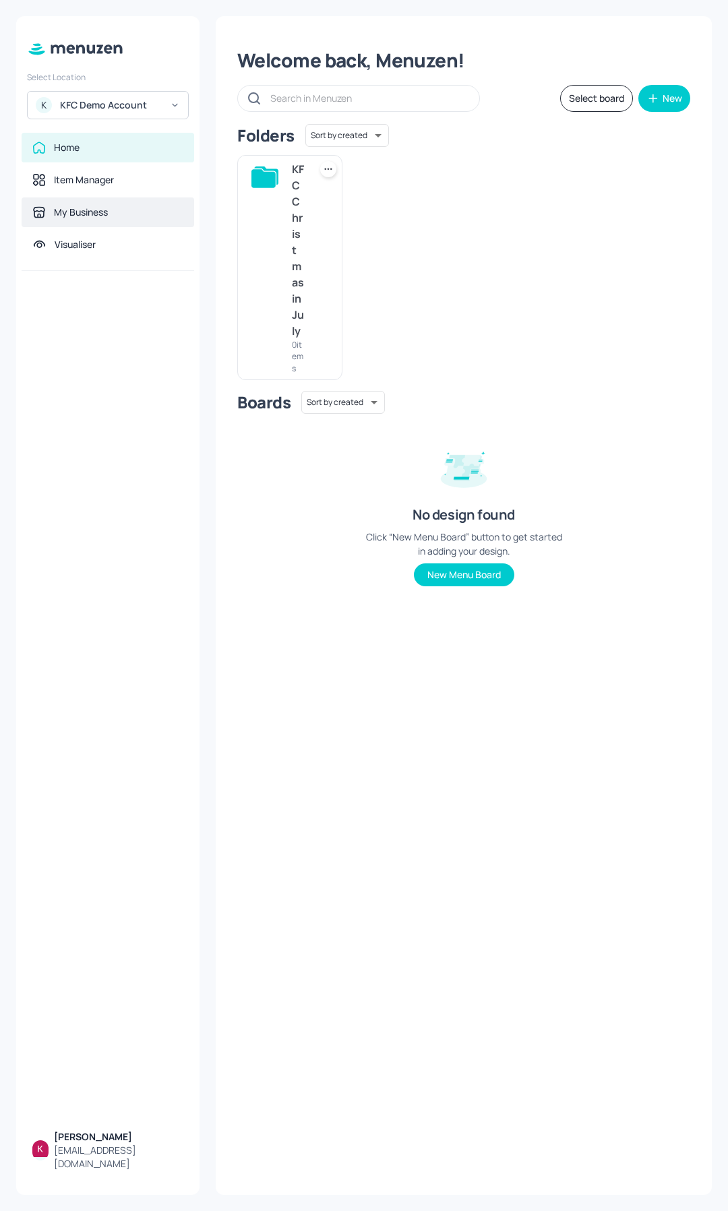
click at [77, 205] on div "My Business" at bounding box center [81, 211] width 54 height 13
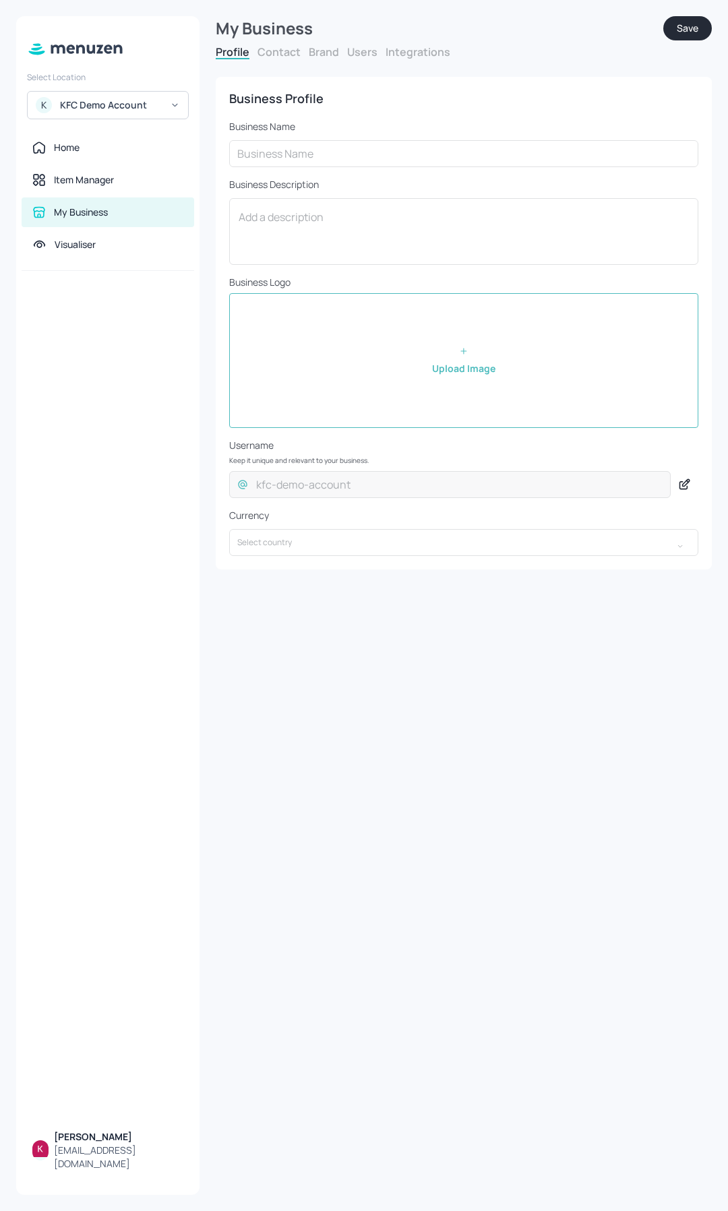
type input "KFC Demo Account"
click at [324, 54] on button "Brand" at bounding box center [324, 51] width 30 height 15
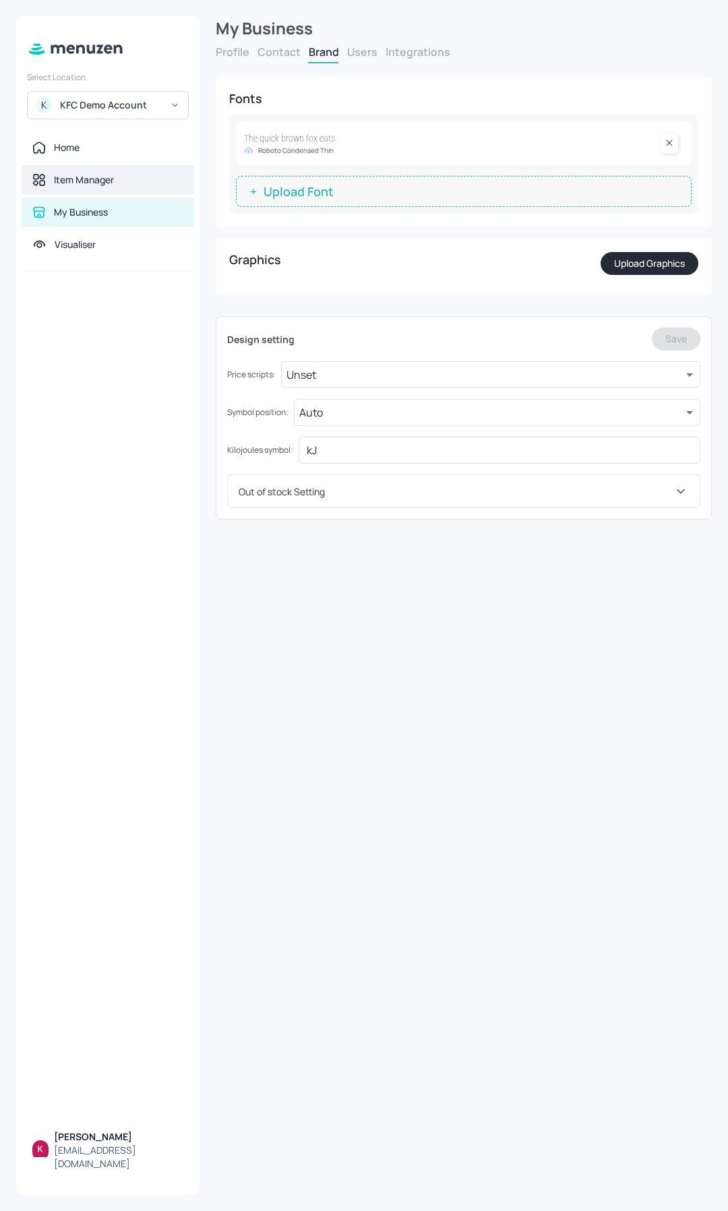
click at [111, 178] on div "Item Manager" at bounding box center [84, 179] width 60 height 13
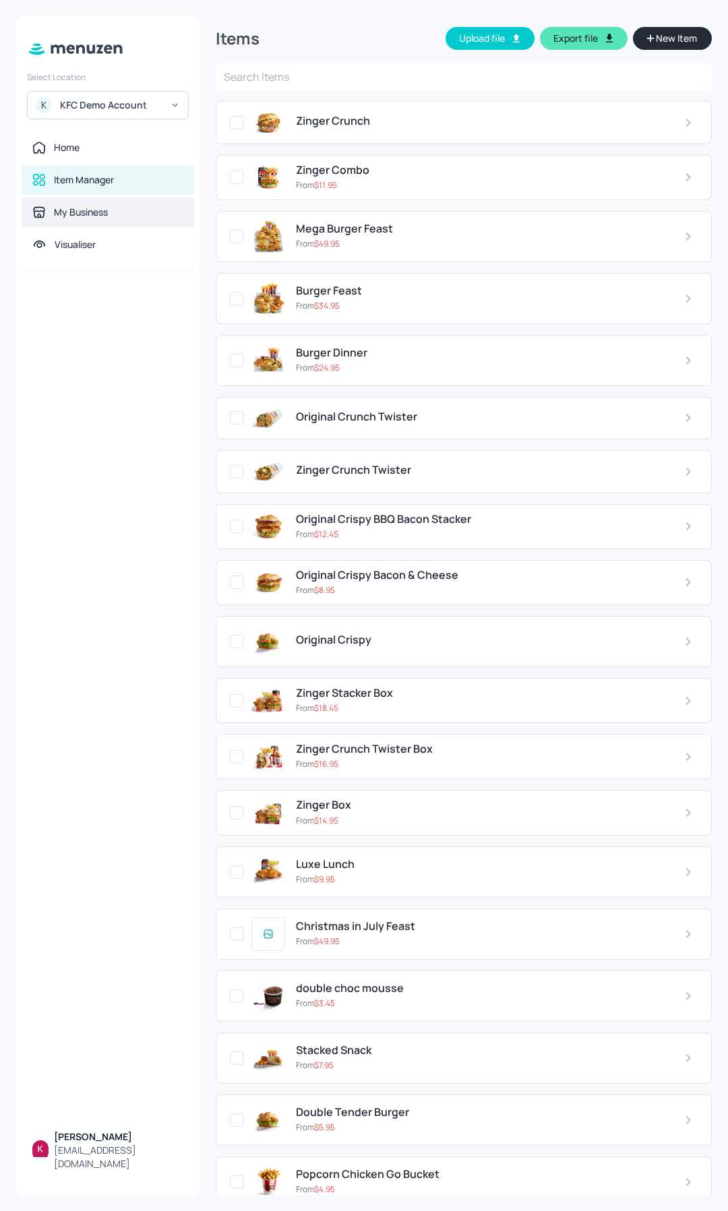
click at [84, 202] on div "My Business" at bounding box center [108, 212] width 172 height 30
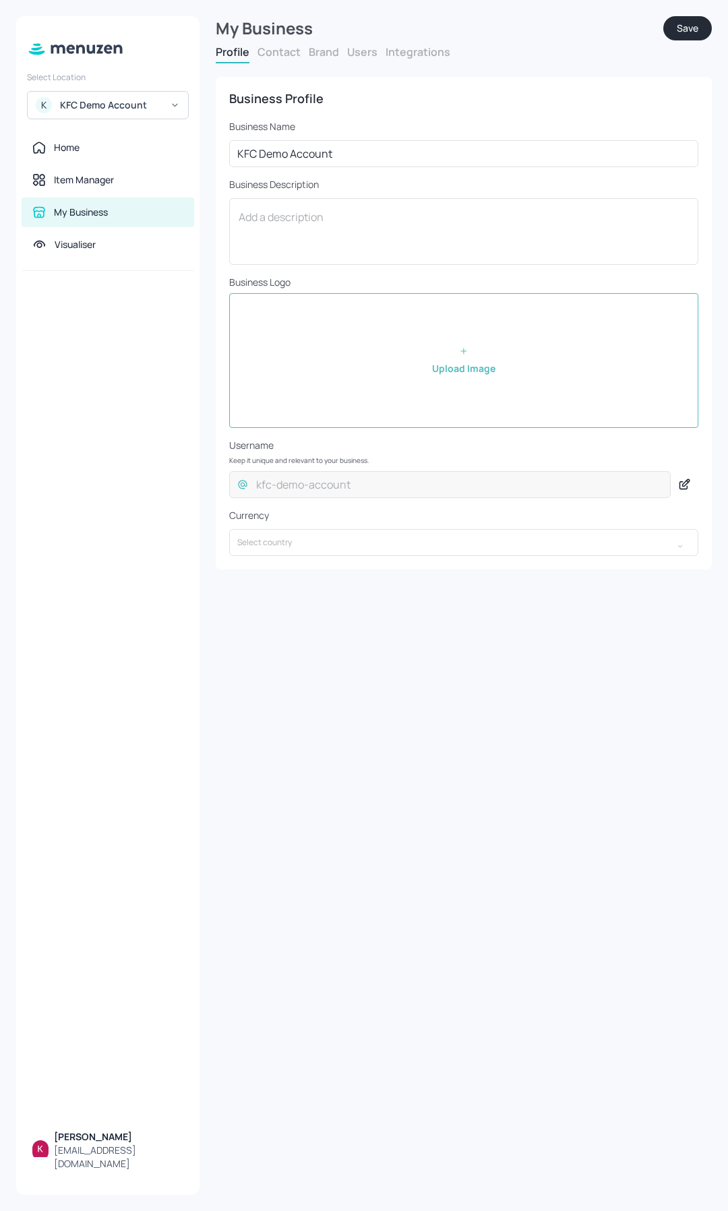
click at [269, 44] on form "My Business Save Profile Contact Brand Users Integrations Business Profile Busi…" at bounding box center [464, 292] width 496 height 553
click at [270, 49] on button "Contact" at bounding box center [278, 51] width 43 height 15
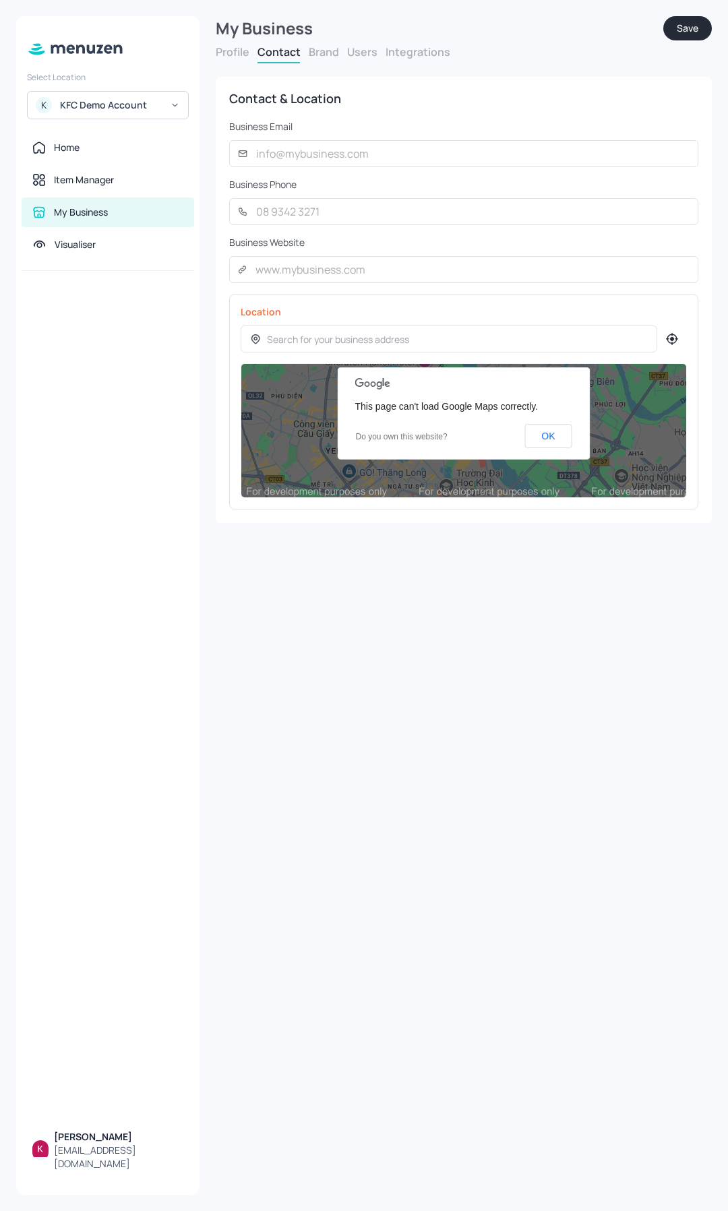
click at [332, 59] on div "Profile Contact Brand Users Integrations" at bounding box center [464, 53] width 496 height 19
click at [328, 55] on button "Brand" at bounding box center [324, 51] width 30 height 15
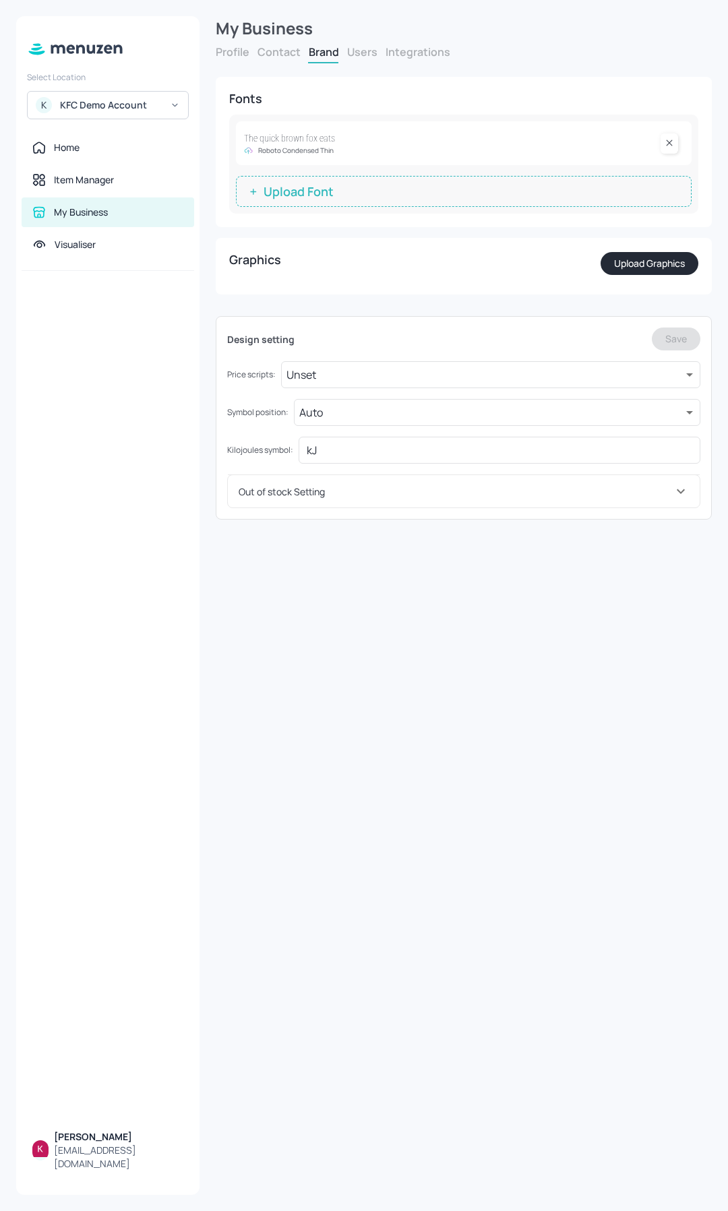
click at [226, 32] on div "My Business" at bounding box center [464, 28] width 496 height 24
click at [228, 57] on button "Profile" at bounding box center [233, 51] width 34 height 15
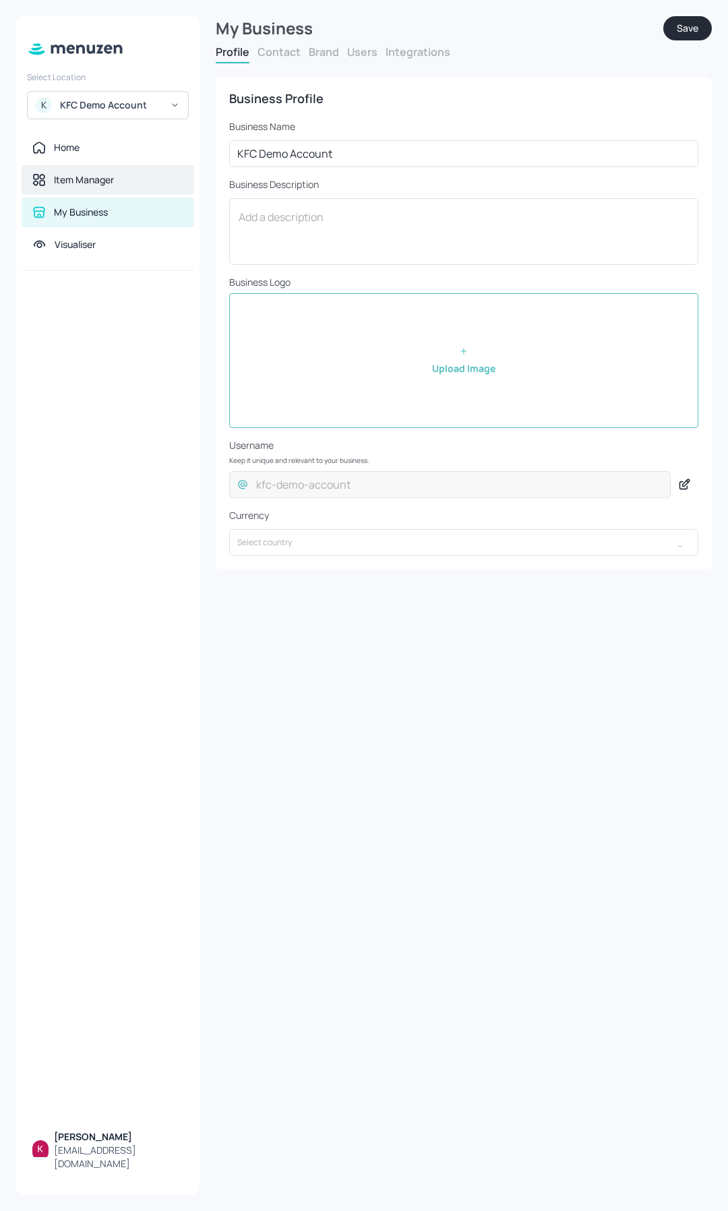
click at [71, 185] on div "Item Manager" at bounding box center [84, 179] width 60 height 13
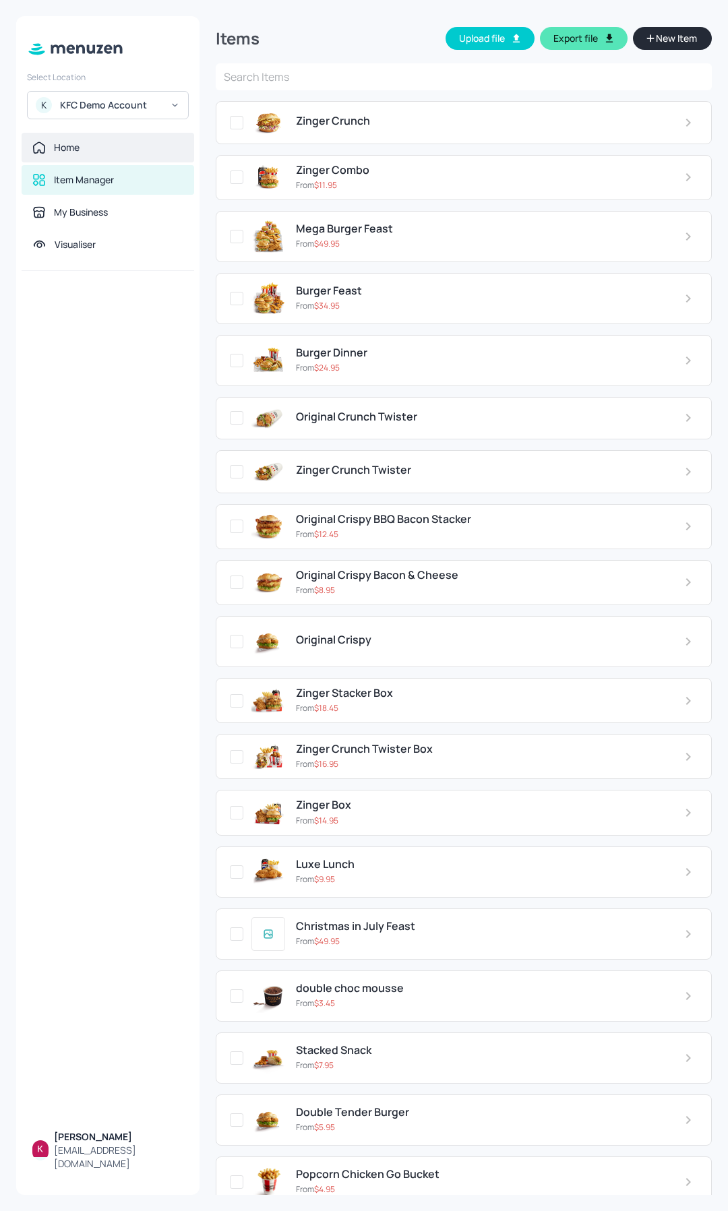
click at [85, 144] on div "Home" at bounding box center [107, 147] width 151 height 13
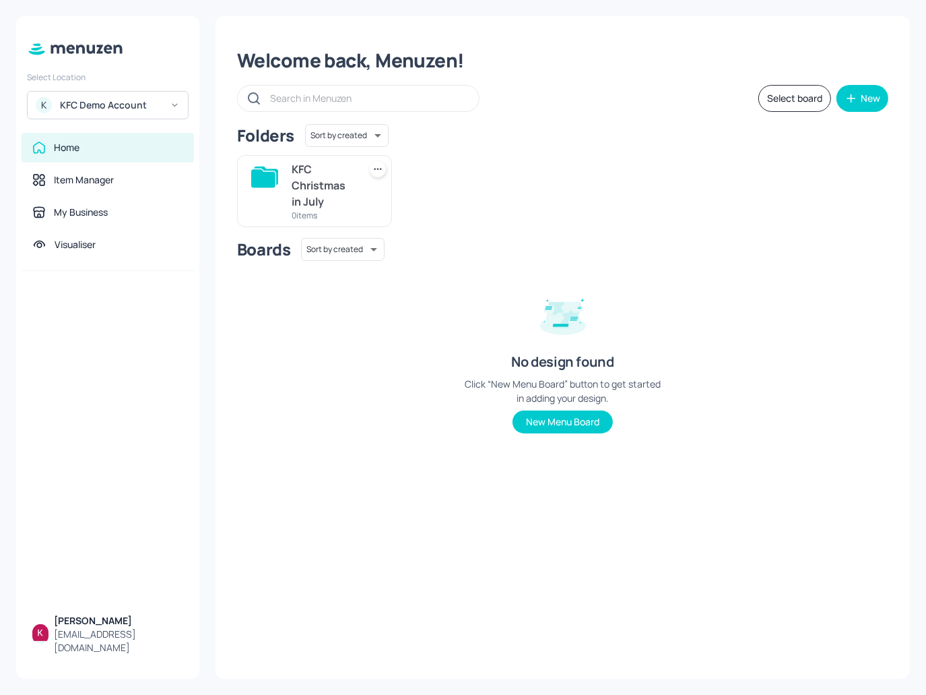
click at [331, 193] on div "KFC Christmas in July" at bounding box center [323, 185] width 62 height 49
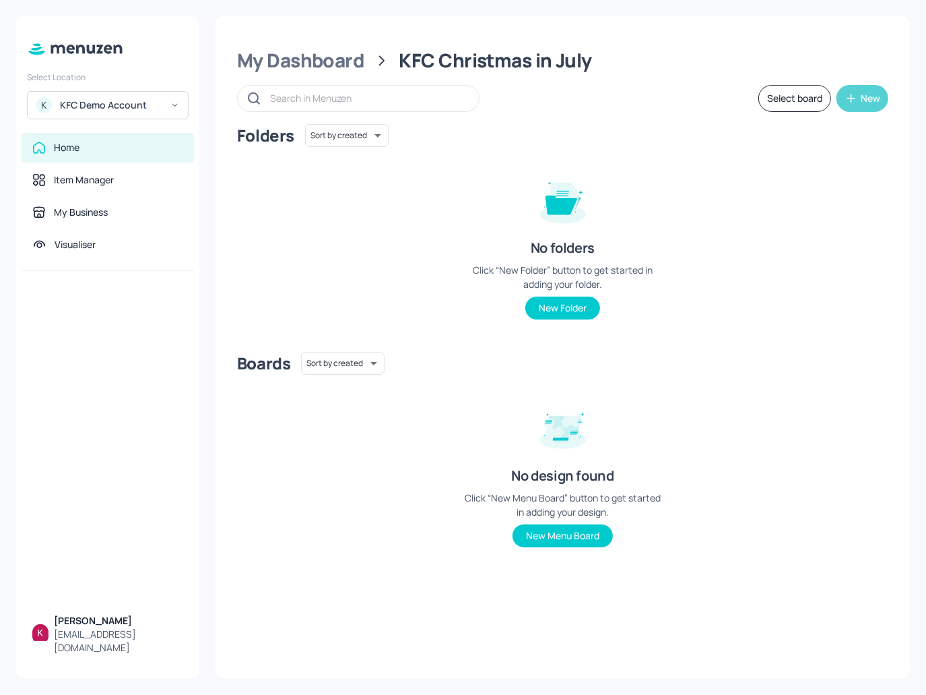
click at [727, 104] on button "New" at bounding box center [863, 98] width 52 height 27
click at [727, 167] on div "Add new board" at bounding box center [821, 163] width 135 height 30
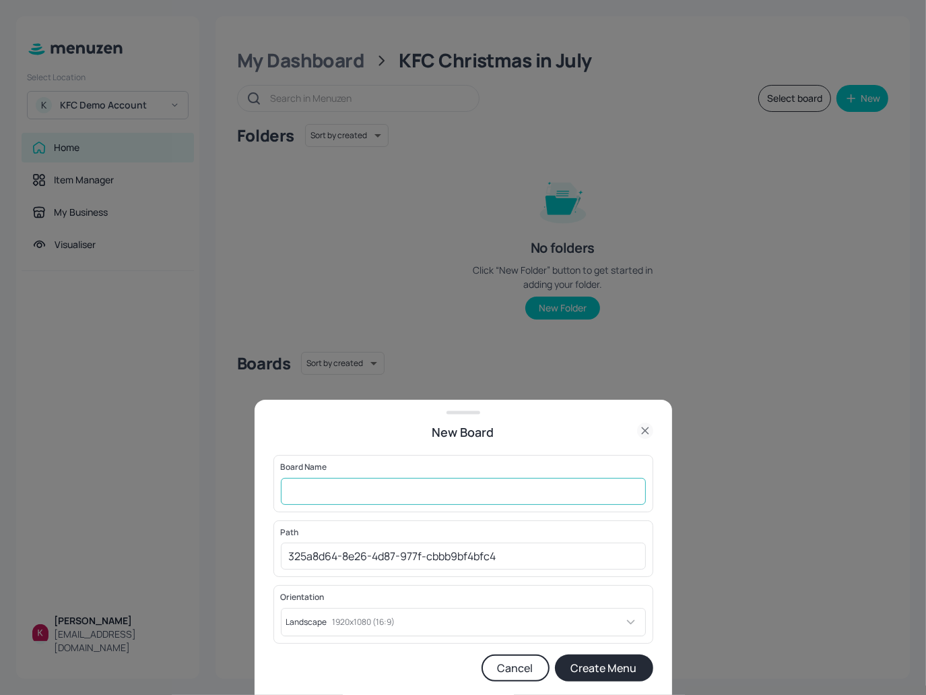
click at [426, 503] on input "text" at bounding box center [463, 491] width 365 height 27
paste input "ỏa"
paste input "oar"
type input "Board 1"
drag, startPoint x: 610, startPoint y: 674, endPoint x: 3, endPoint y: 604, distance: 611.7
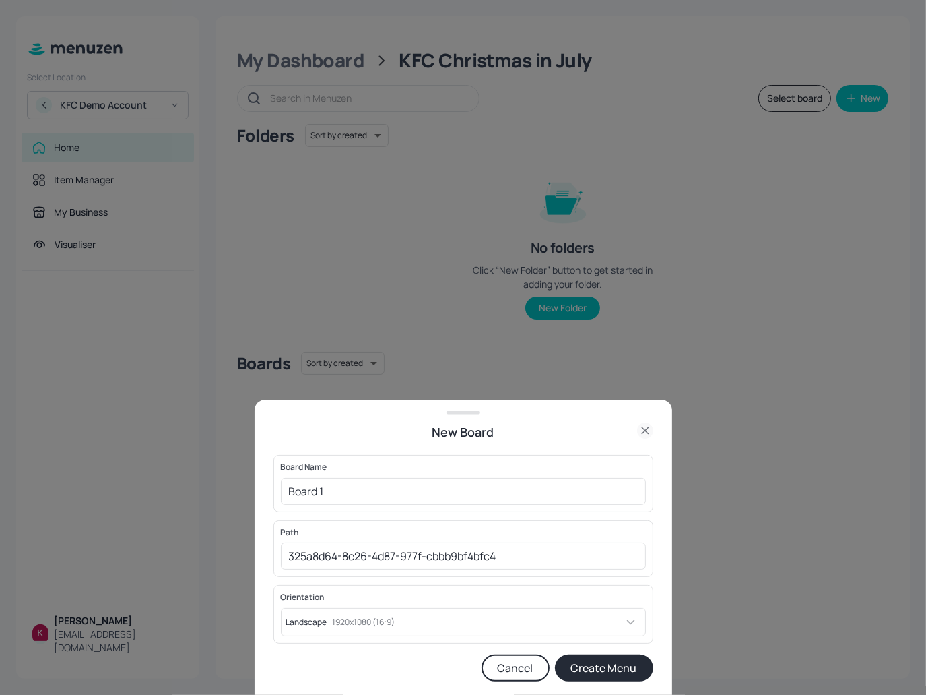
click at [610, 674] on button "Create Menu" at bounding box center [604, 667] width 98 height 27
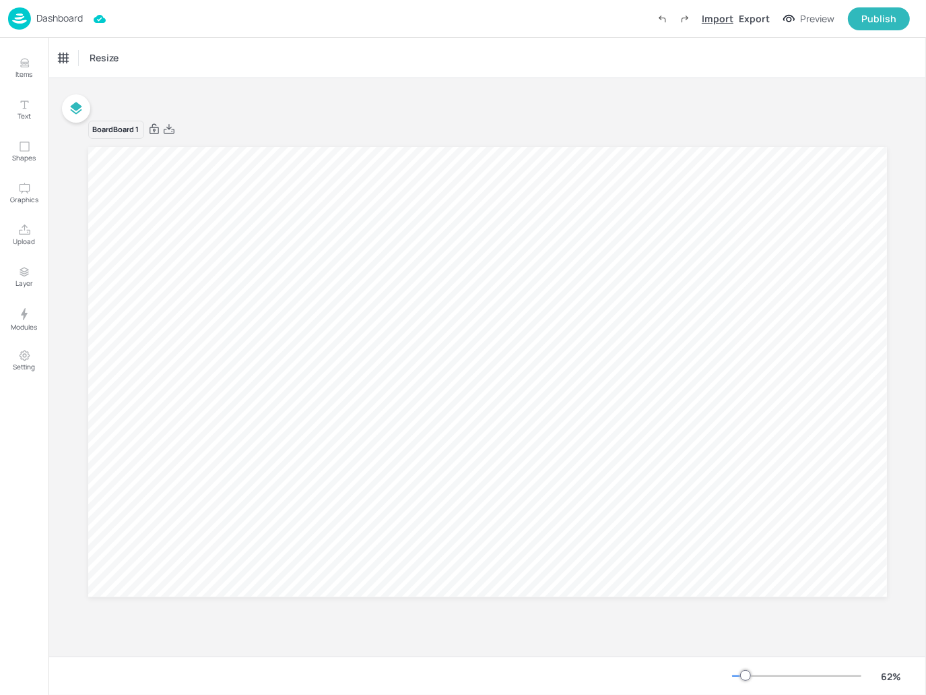
click at [728, 15] on div "Import" at bounding box center [718, 18] width 32 height 14
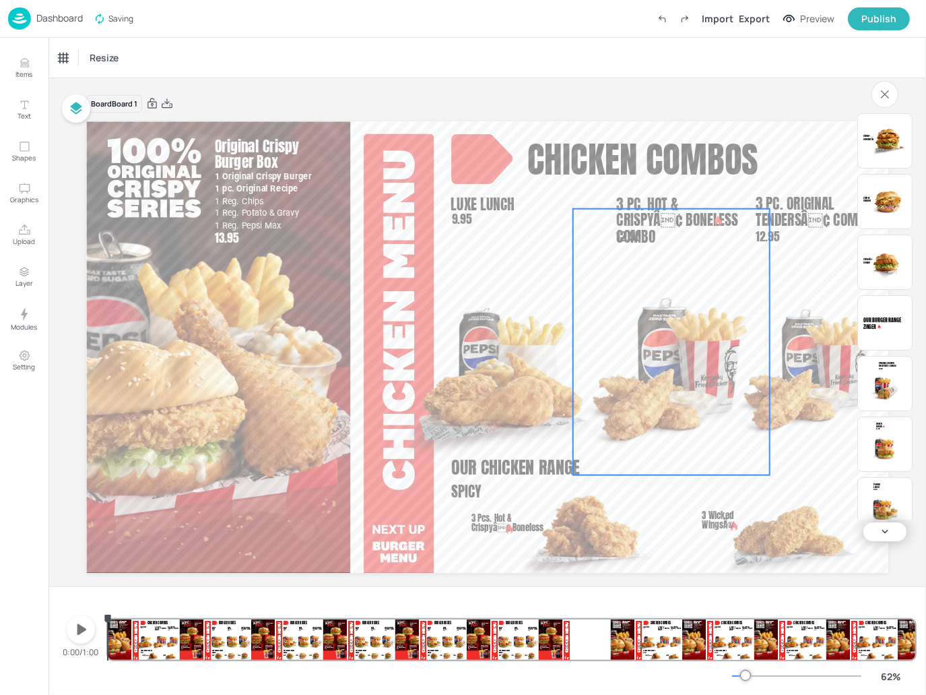
click at [659, 338] on img at bounding box center [671, 369] width 197 height 212
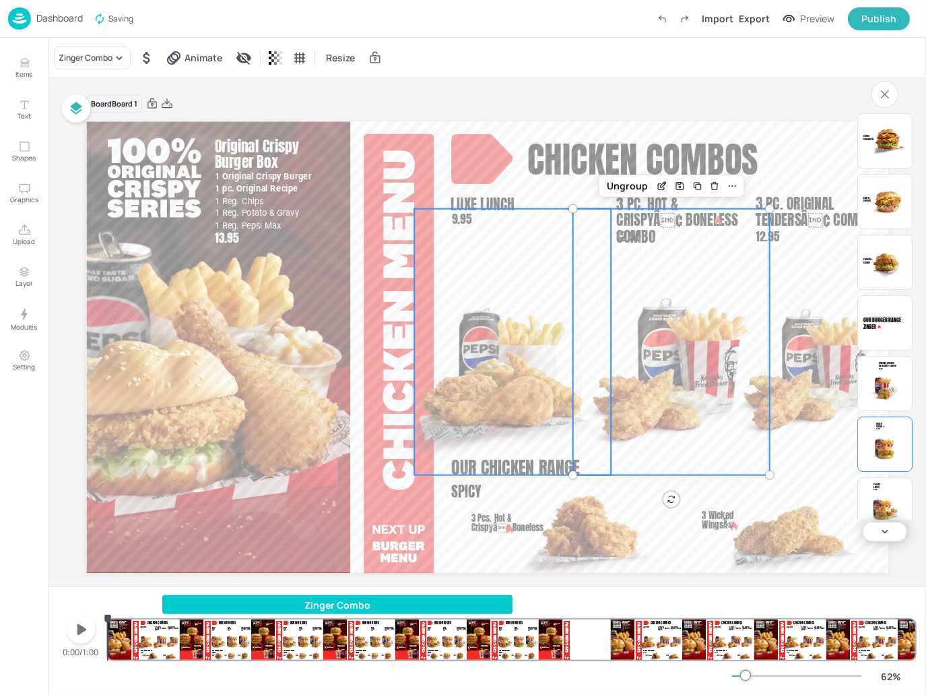
click at [523, 394] on img at bounding box center [512, 369] width 197 height 212
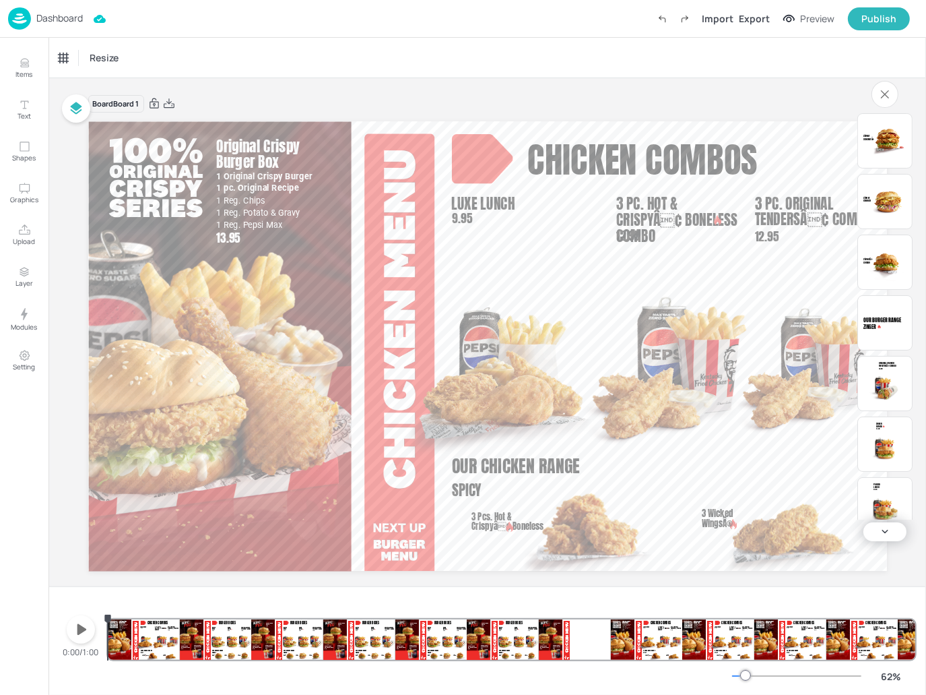
drag, startPoint x: 503, startPoint y: 34, endPoint x: 488, endPoint y: 57, distance: 27.9
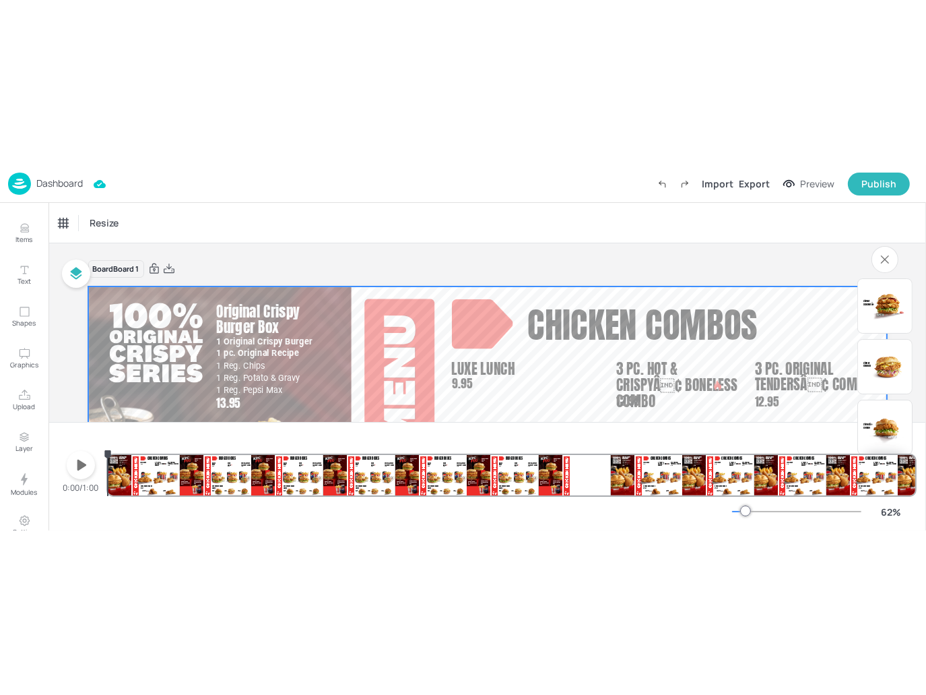
scroll to position [350, 0]
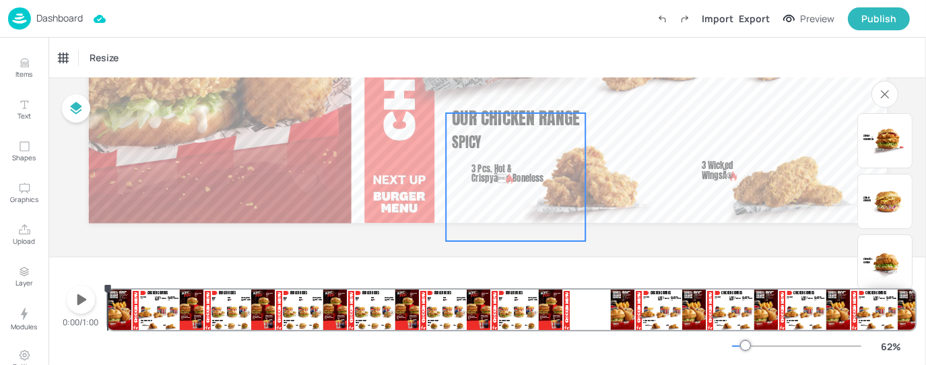
click at [566, 180] on img at bounding box center [523, 177] width 124 height 128
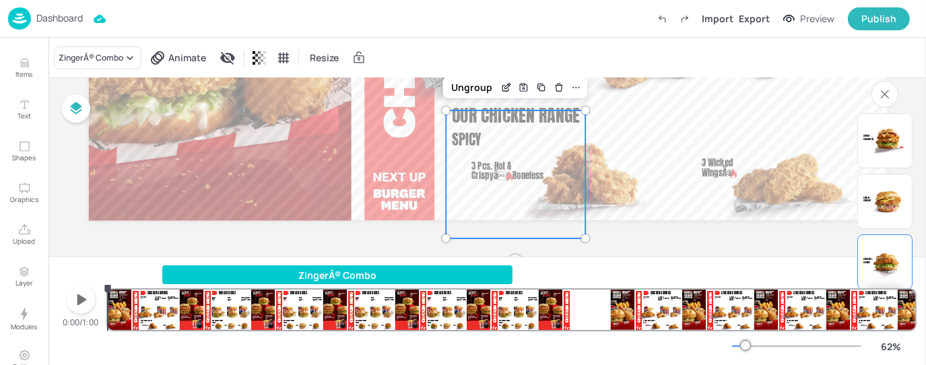
click at [77, 295] on icon "button" at bounding box center [81, 300] width 22 height 22
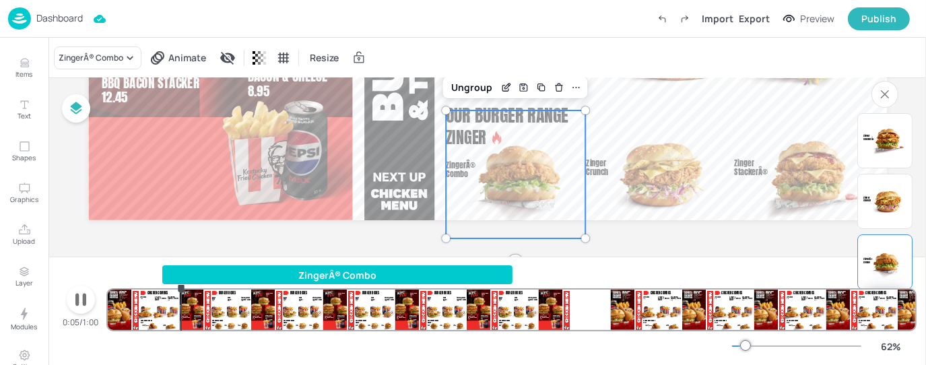
click at [78, 295] on icon "button" at bounding box center [80, 300] width 11 height 13
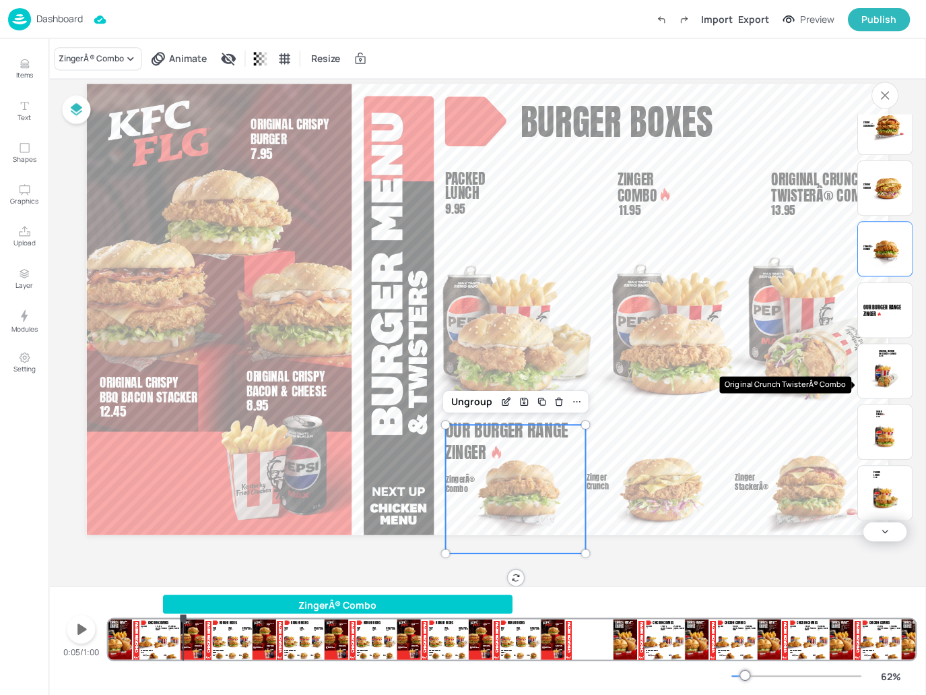
scroll to position [0, 0]
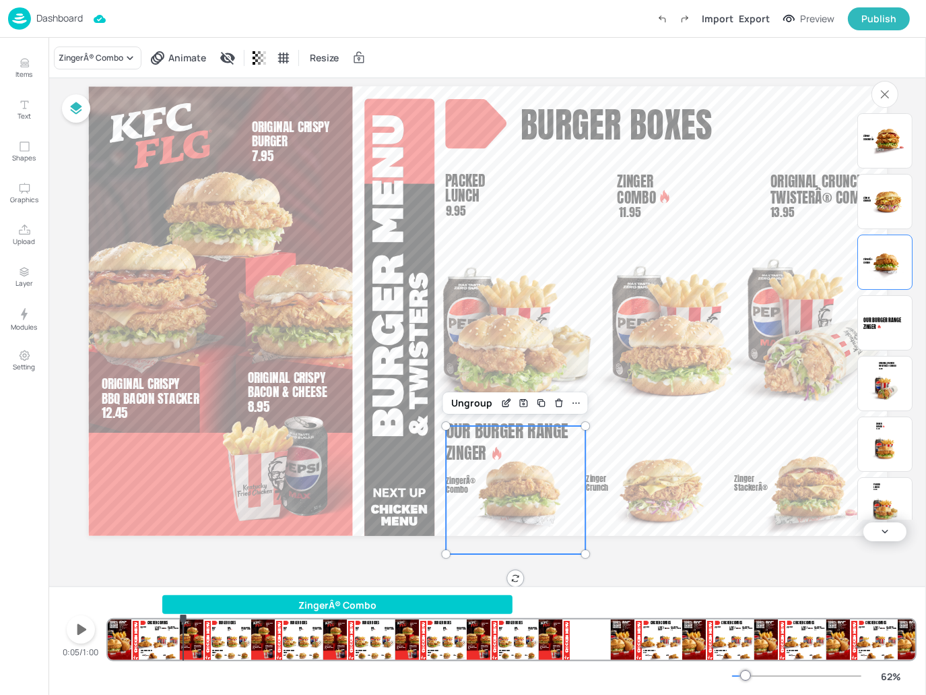
click at [694, 56] on div "ZingerÂ® Combo Animate Resize" at bounding box center [488, 58] width 878 height 40
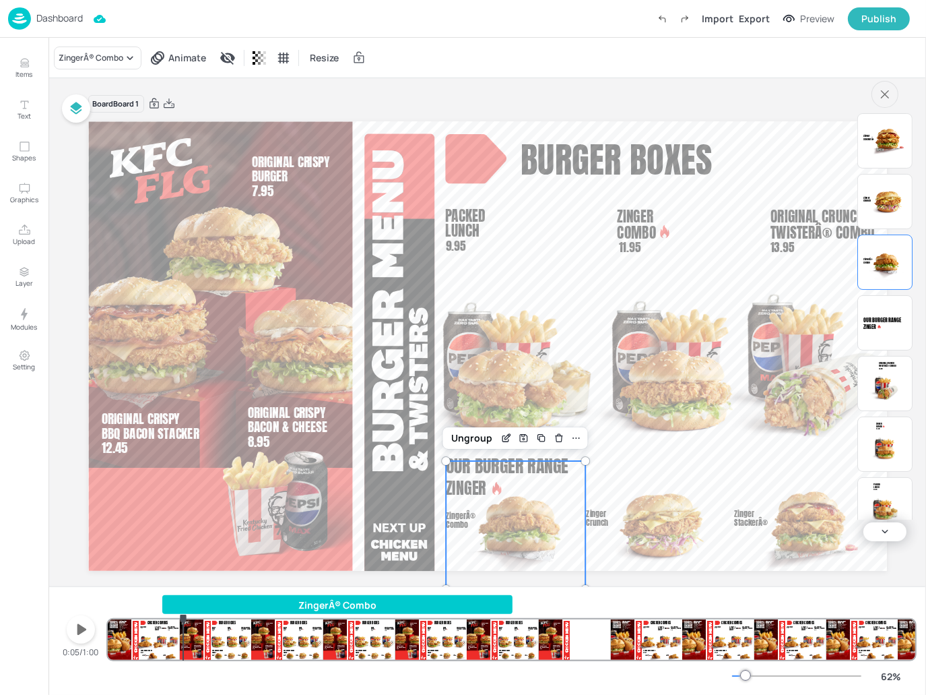
click at [887, 96] on icon "button" at bounding box center [884, 93] width 15 height 15
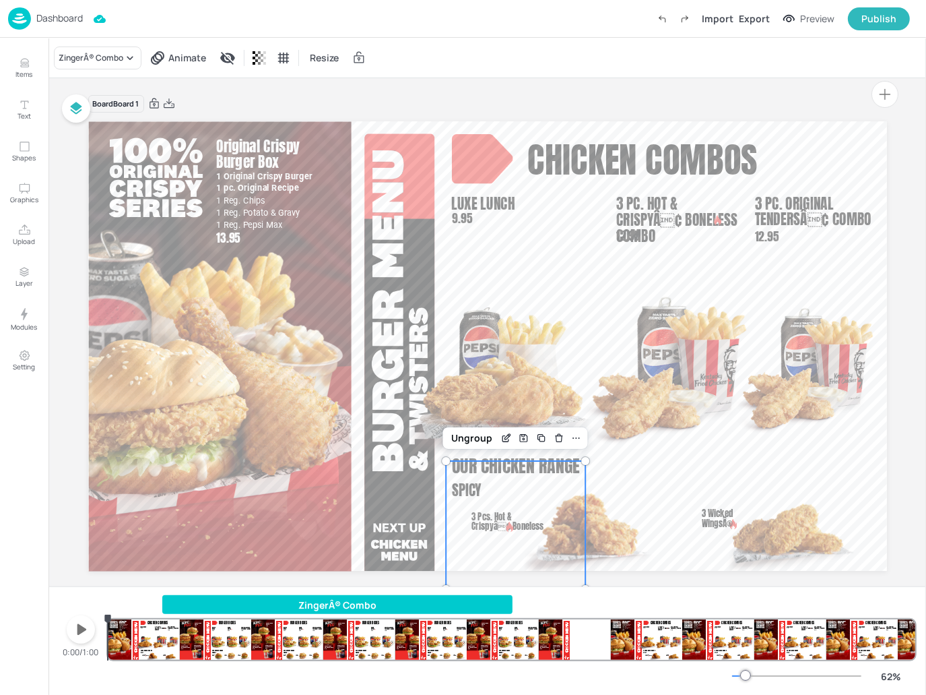
drag, startPoint x: 185, startPoint y: 617, endPoint x: 36, endPoint y: 623, distance: 149.0
click at [36, 623] on div "Items Text Shapes Graphics Upload Layer Modules Setting Items 62 Add Integrate …" at bounding box center [463, 347] width 926 height 695
